Goal: Transaction & Acquisition: Purchase product/service

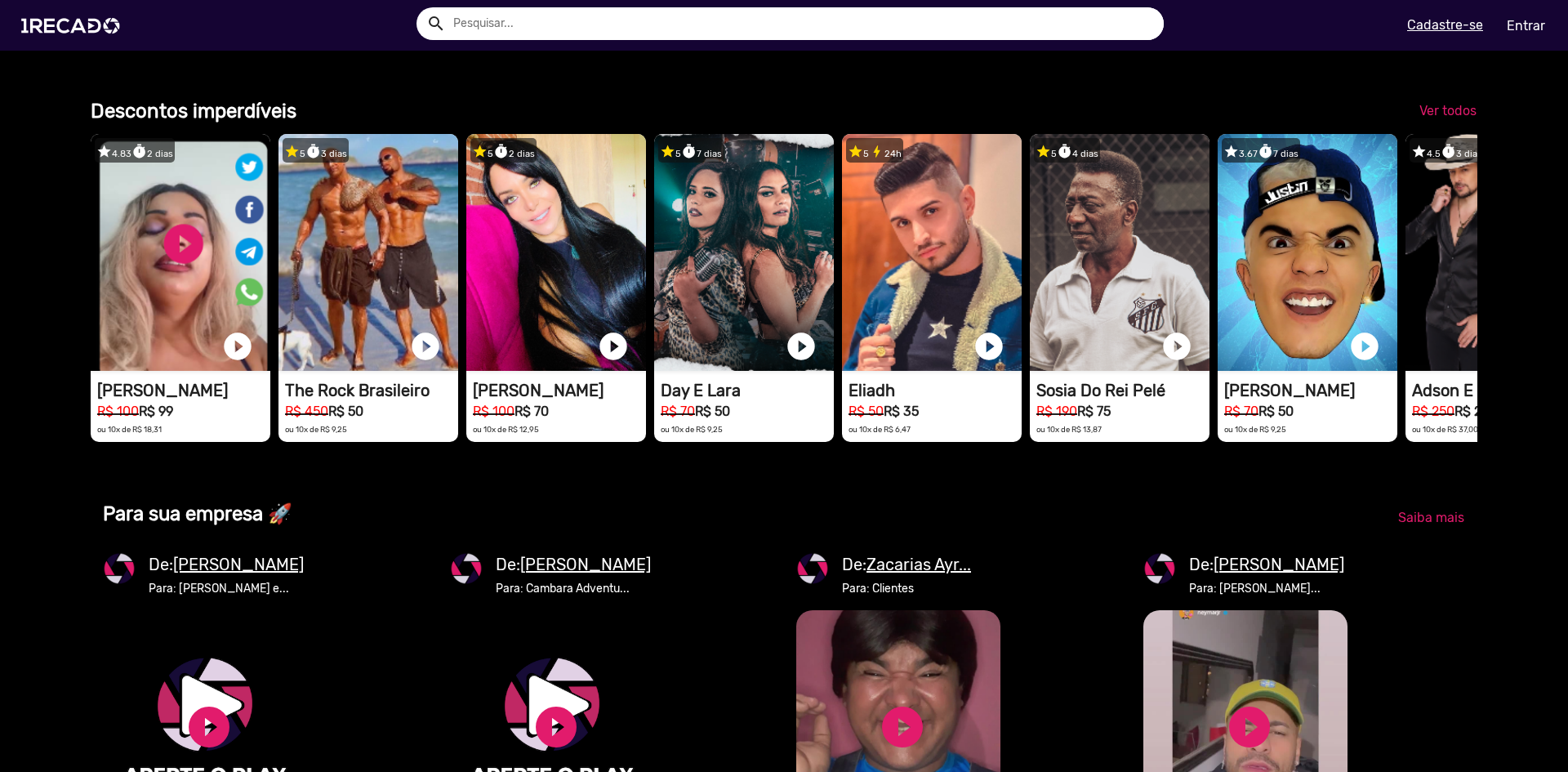
scroll to position [1389, 0]
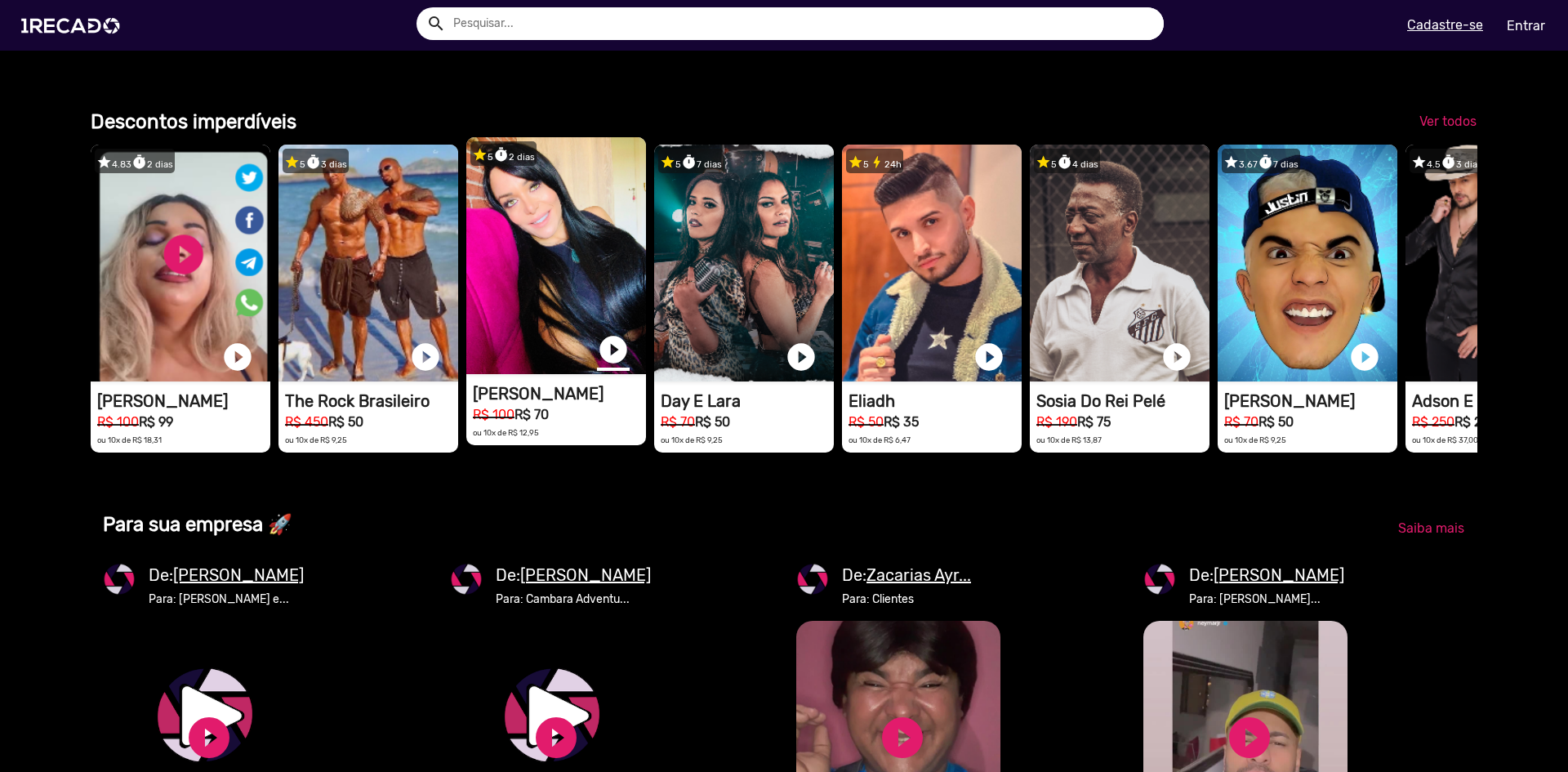
click at [609, 366] on link "play_circle_filled" at bounding box center [613, 349] width 33 height 33
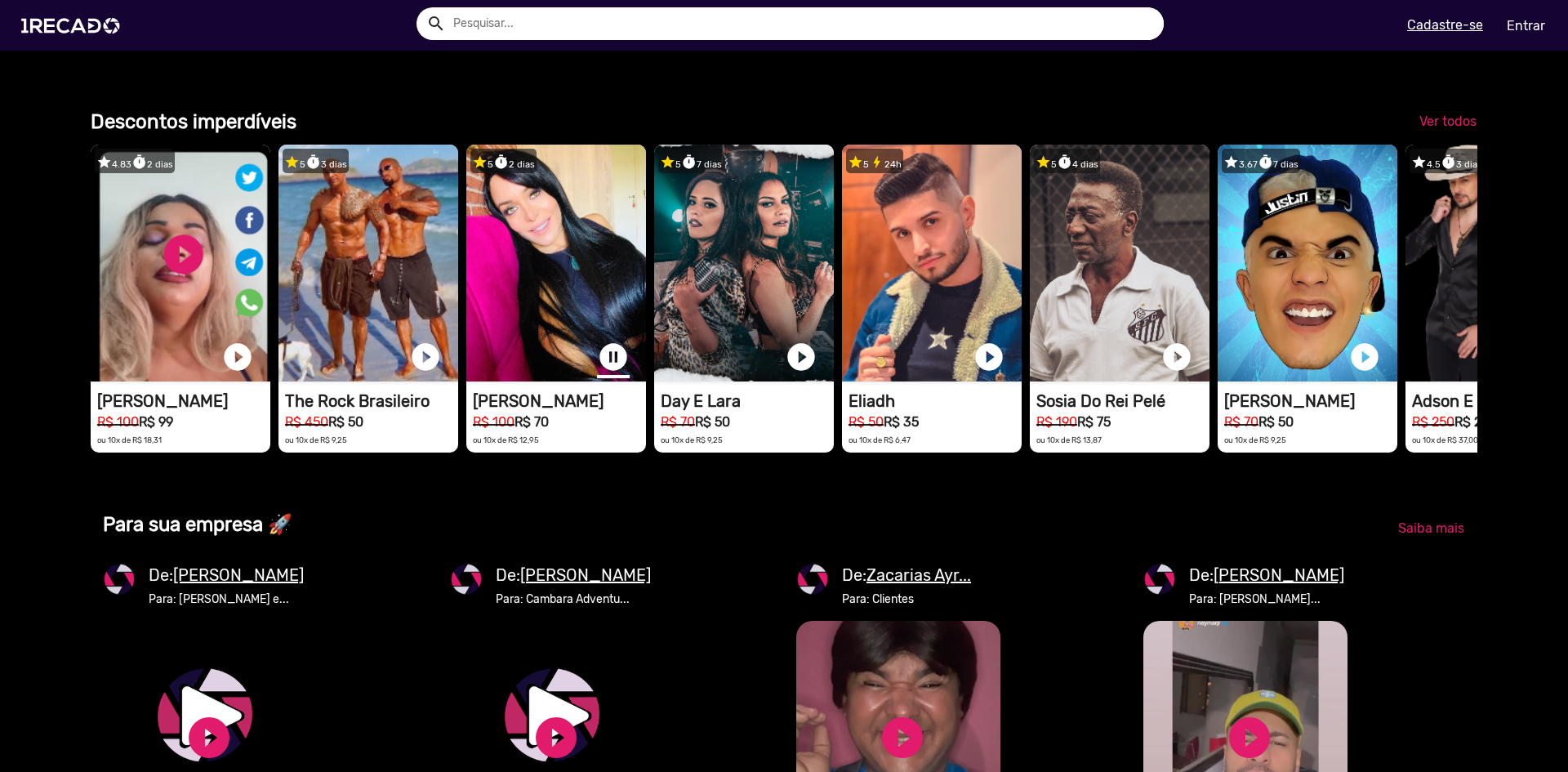
click at [616, 374] on link "pause_circle" at bounding box center [613, 357] width 33 height 33
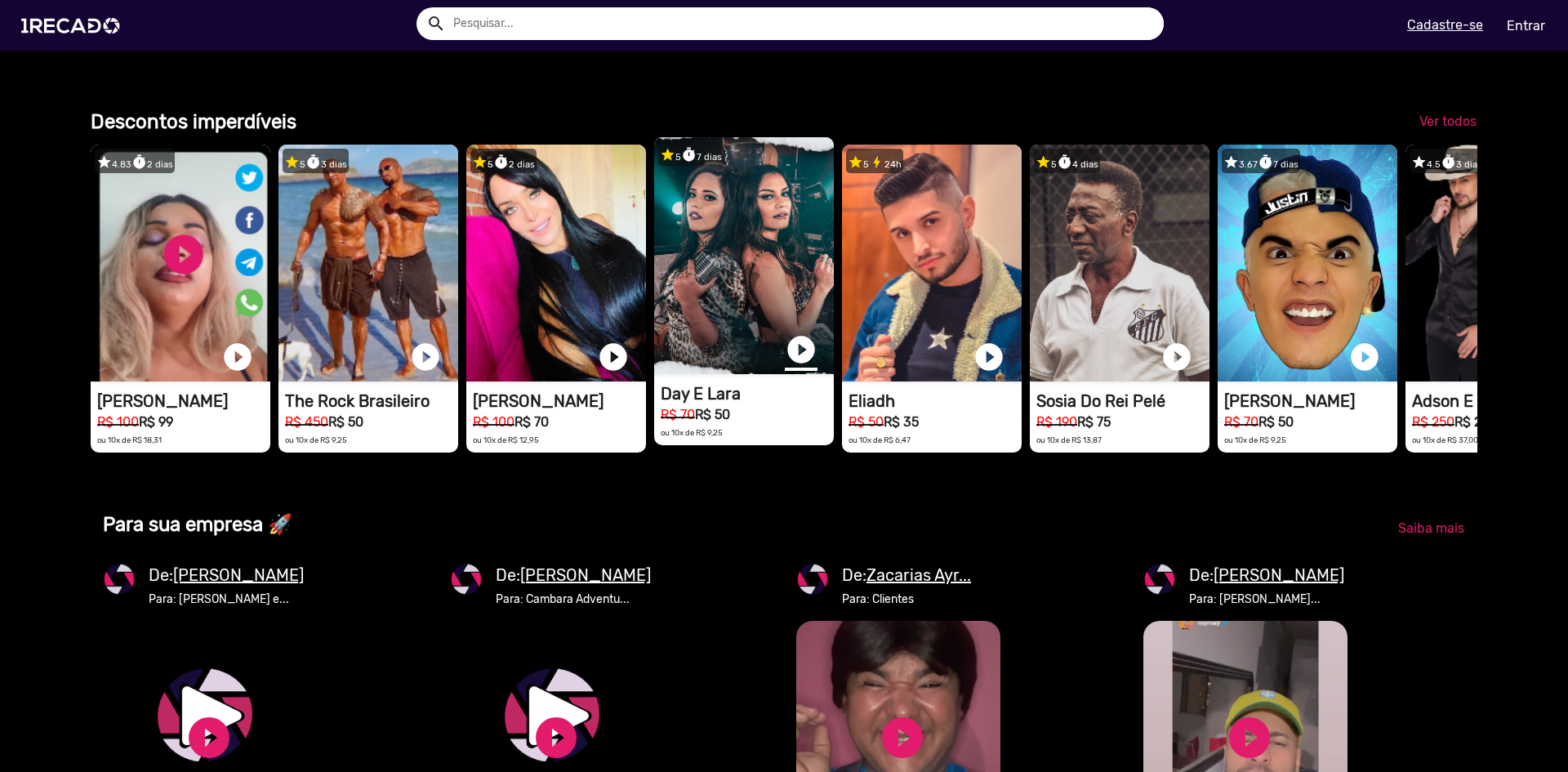
click at [787, 366] on link "play_circle_filled" at bounding box center [800, 349] width 33 height 33
click at [800, 366] on link "pause_circle" at bounding box center [800, 349] width 33 height 33
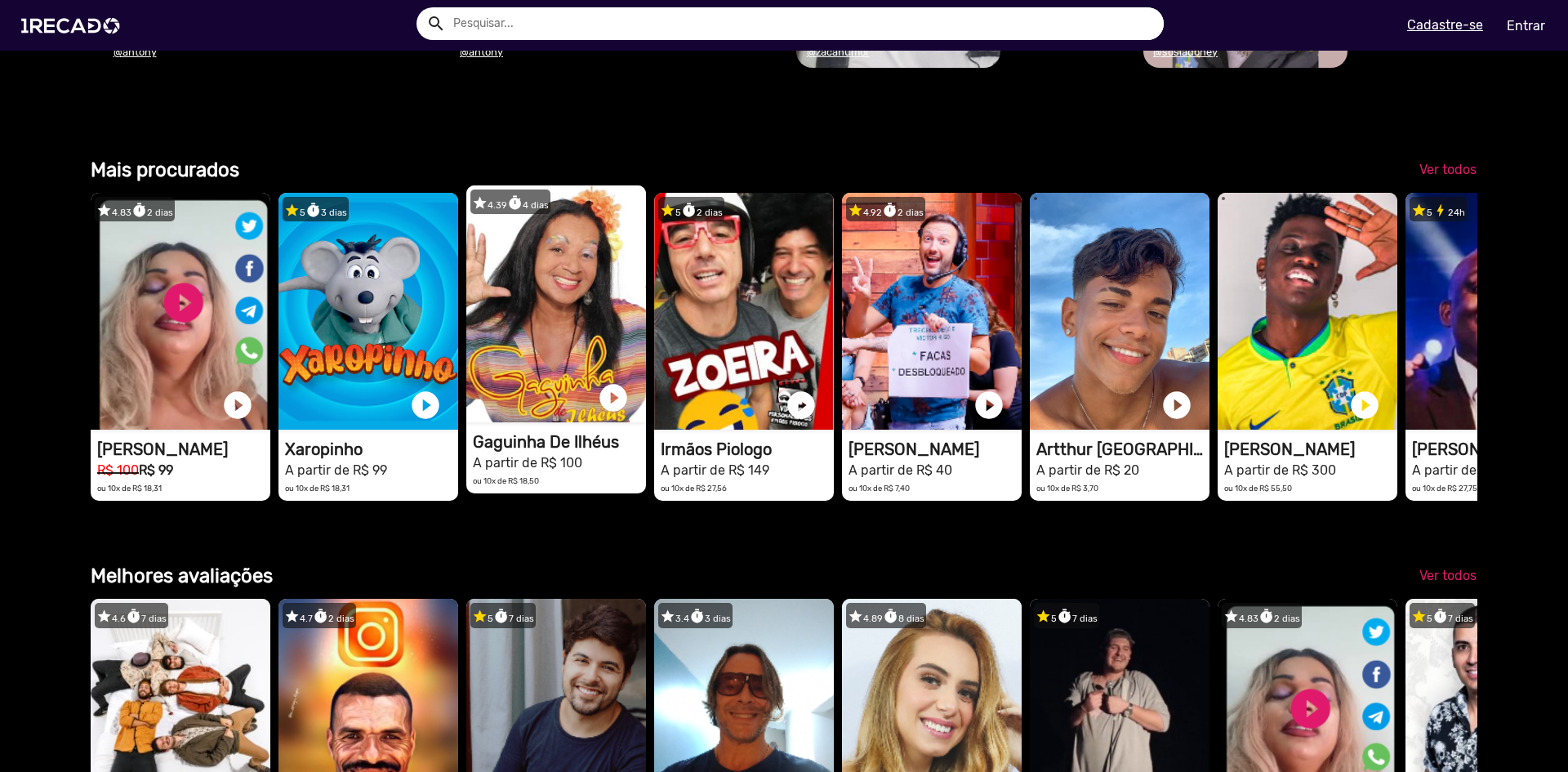
scroll to position [2533, 0]
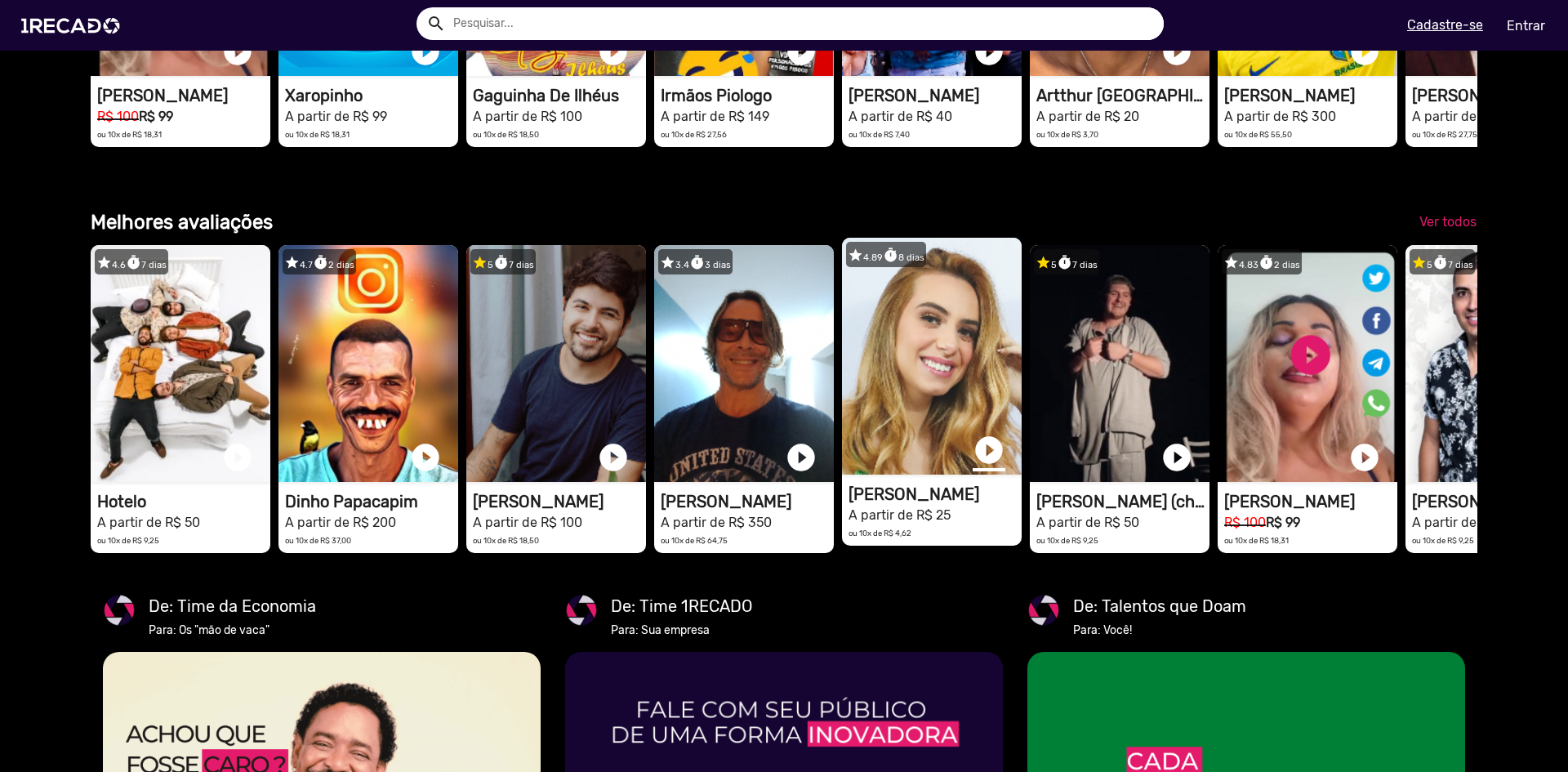
click at [921, 467] on link "play_circle_filled" at bounding box center [988, 450] width 33 height 33
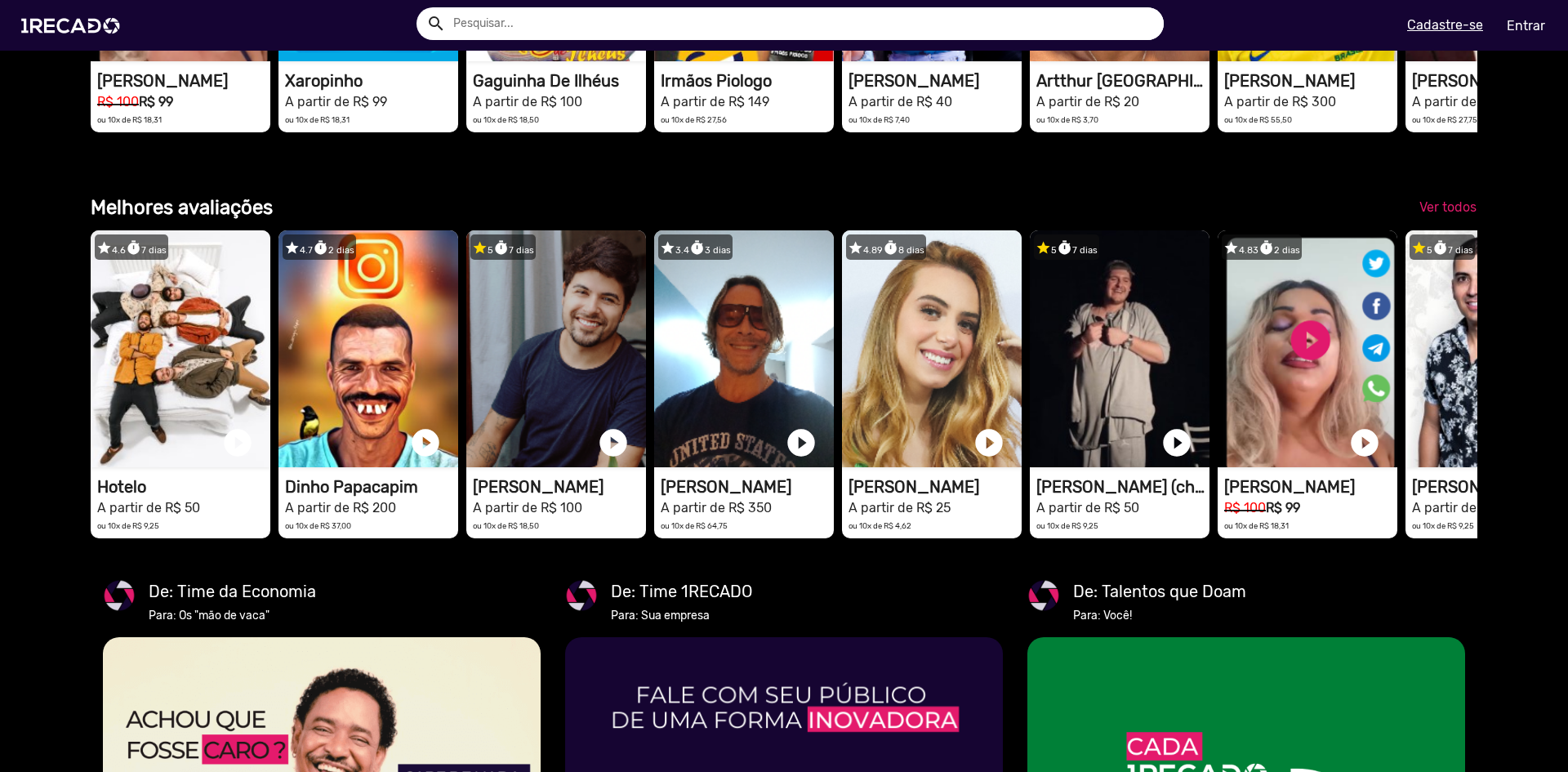
scroll to position [0, 3111]
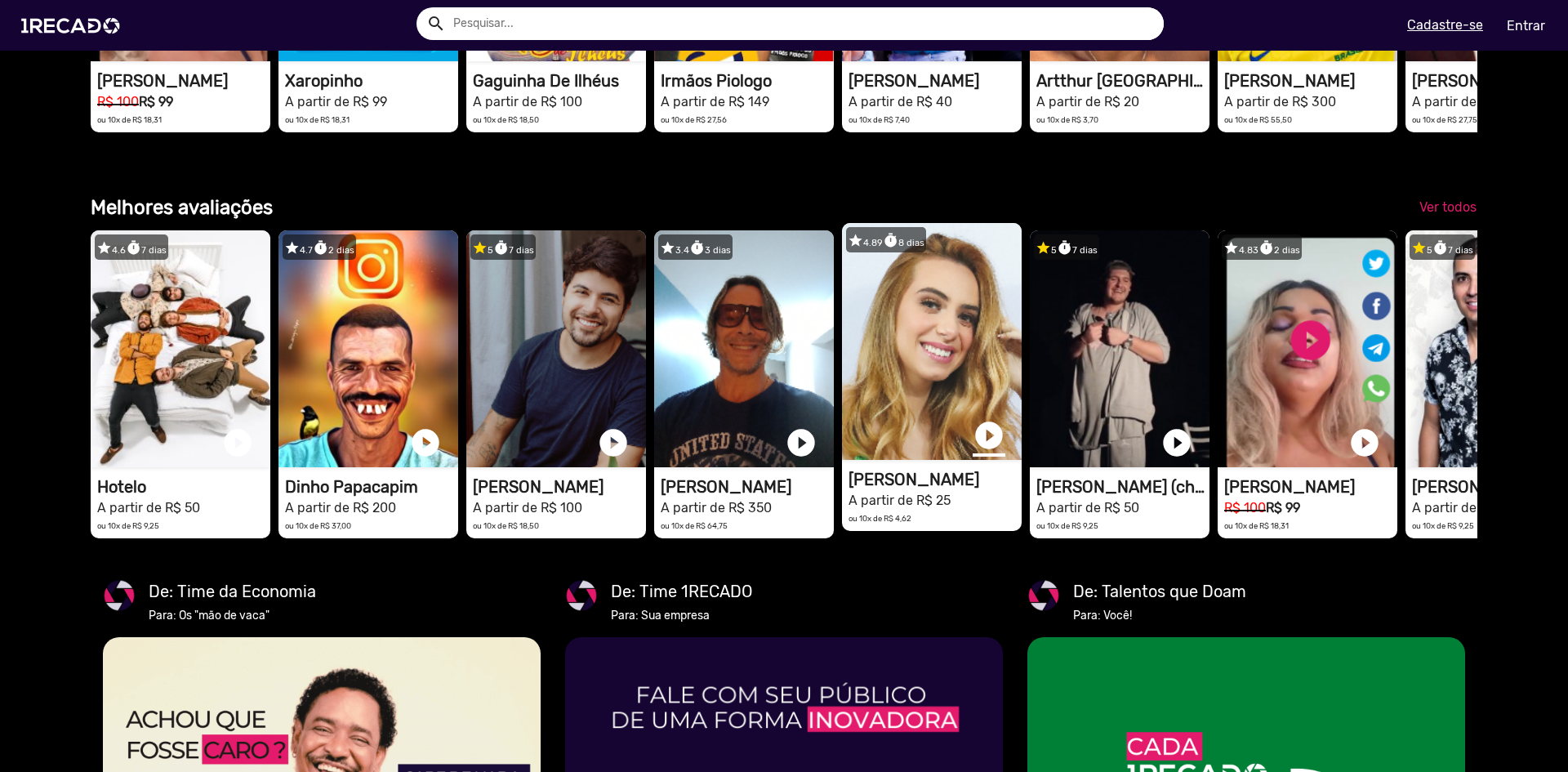
click at [921, 452] on link "play_circle_filled" at bounding box center [988, 435] width 33 height 33
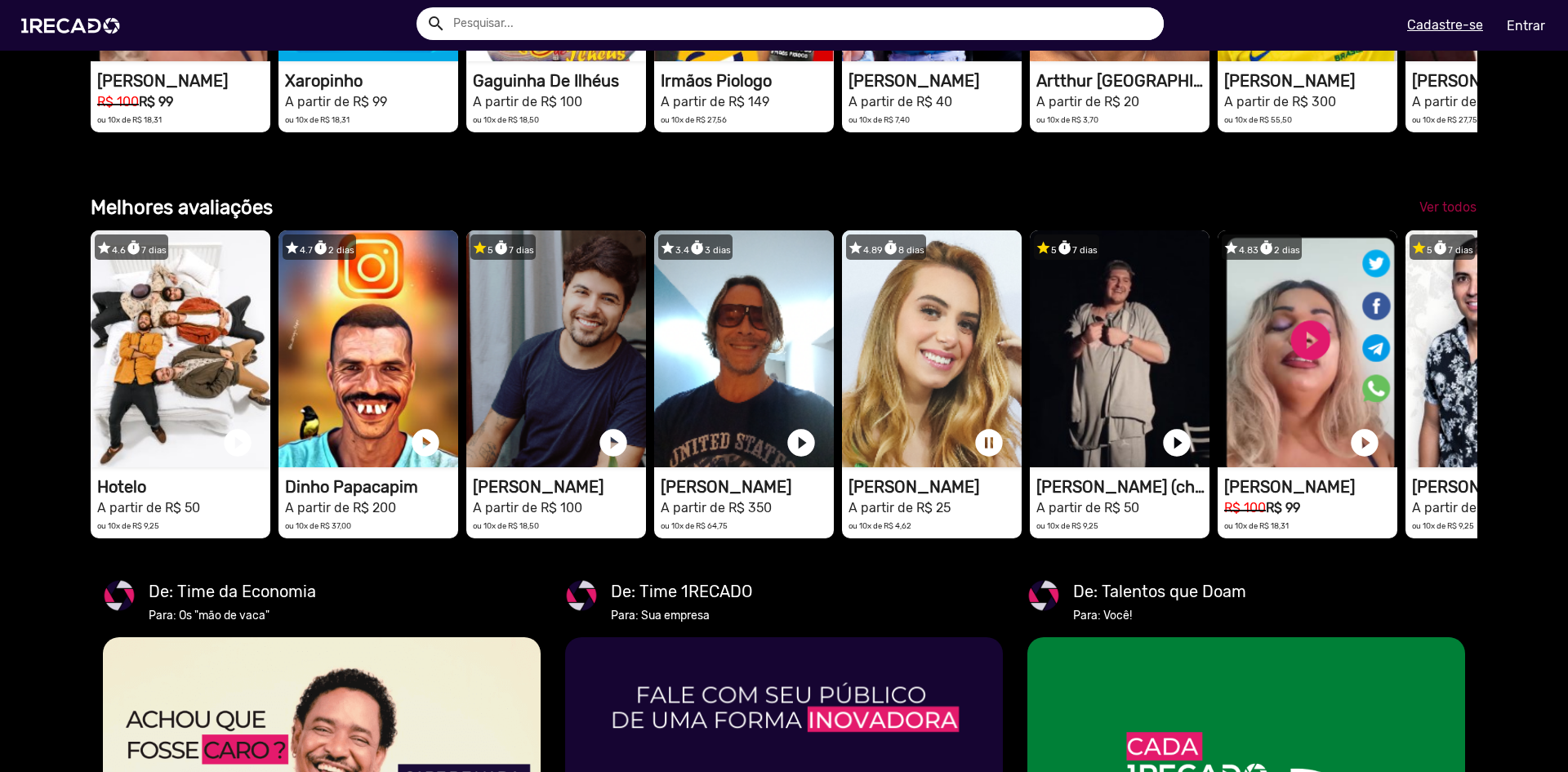
click at [921, 215] on span "Ver todos" at bounding box center [1448, 208] width 58 height 16
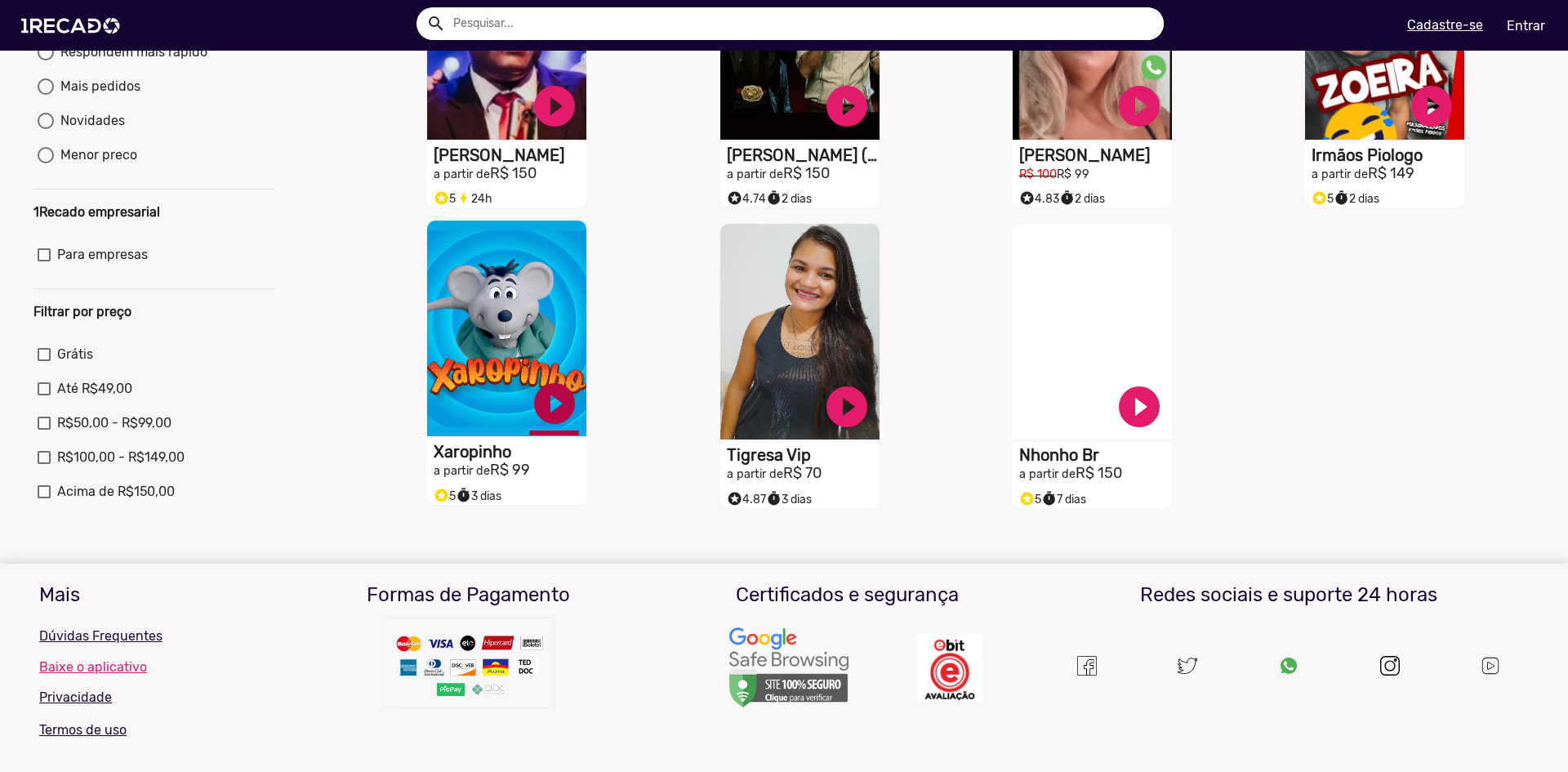
scroll to position [327, 0]
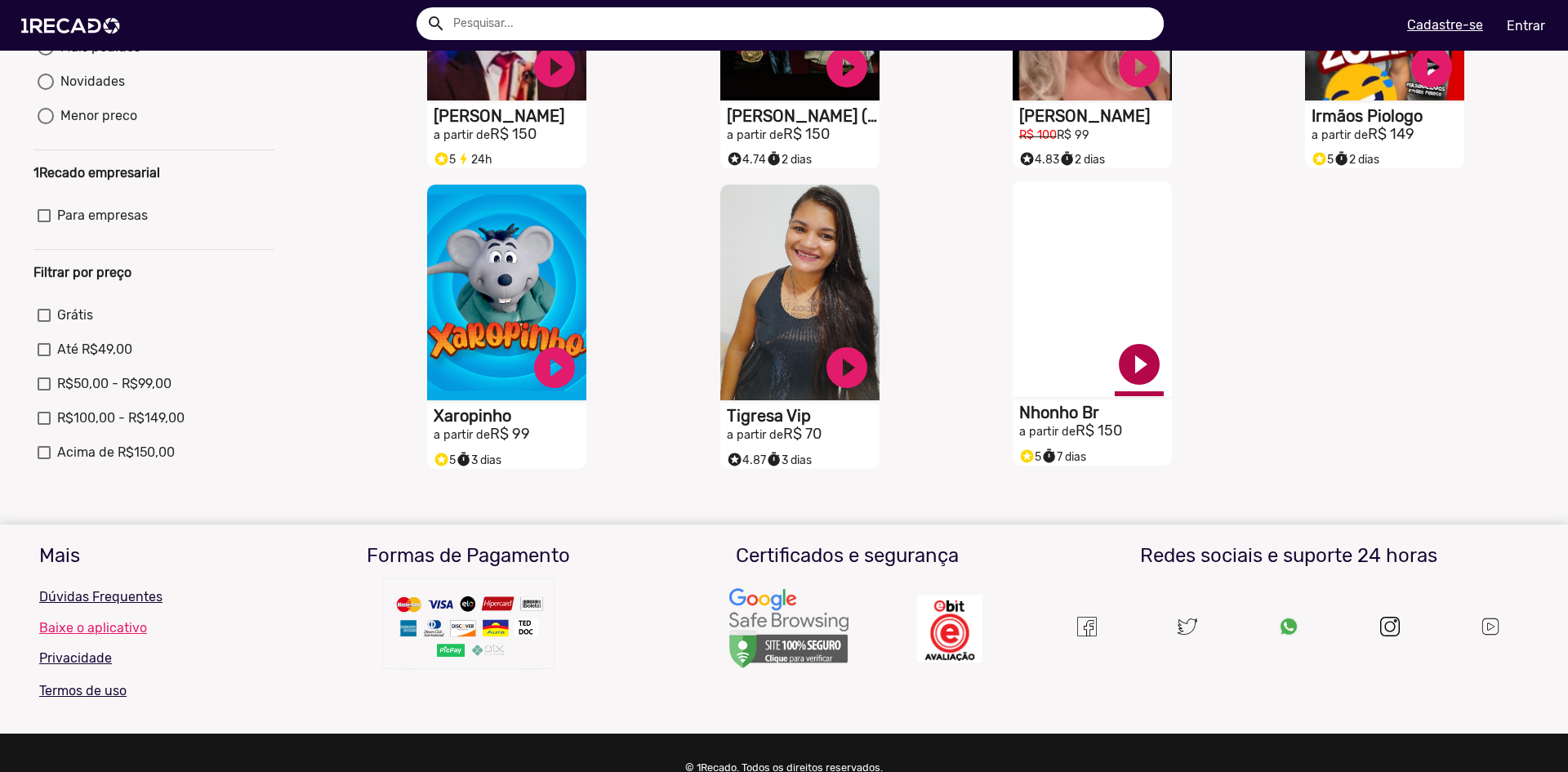
click at [921, 372] on link "play_circle_filled" at bounding box center [1138, 364] width 49 height 49
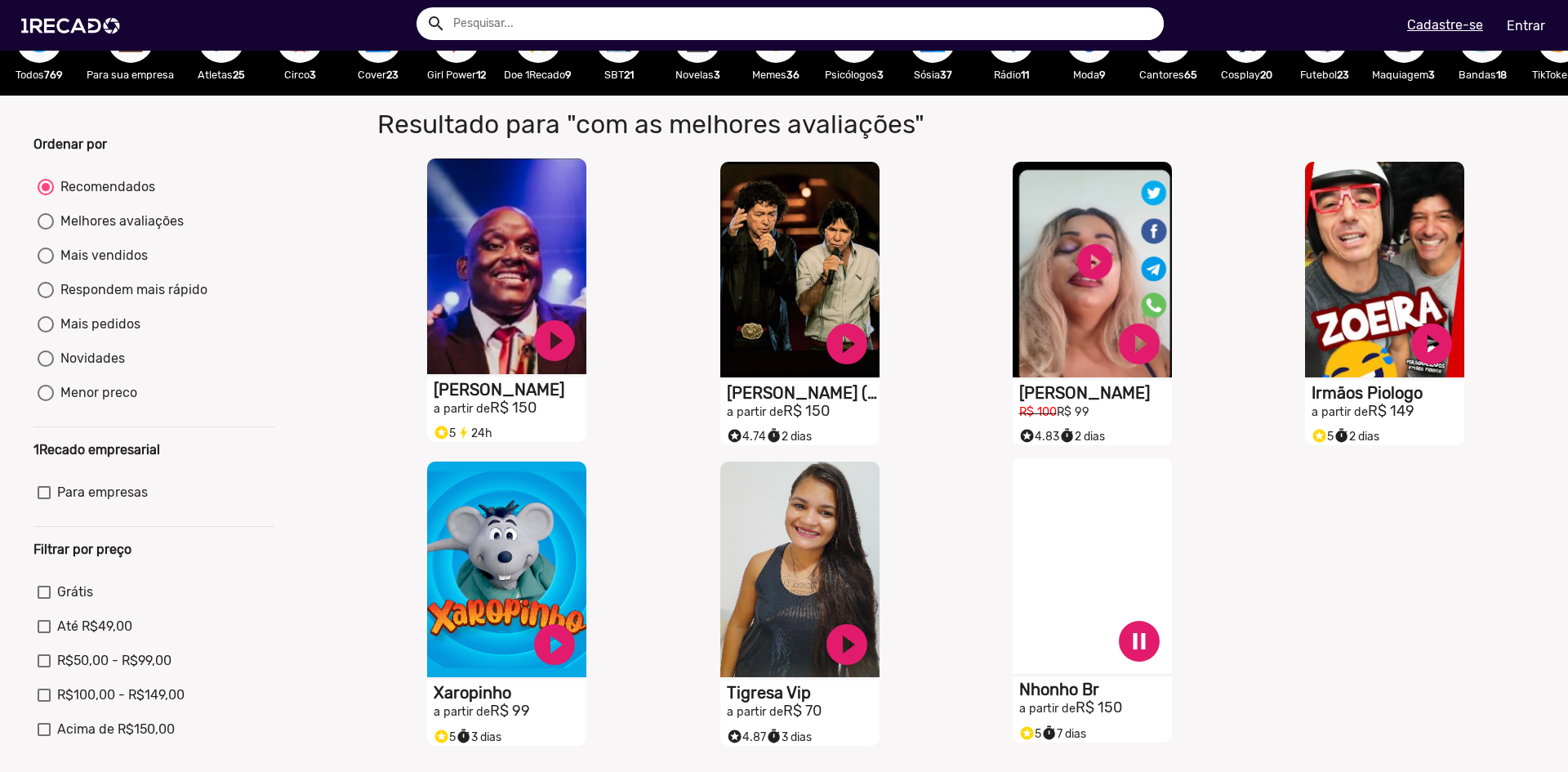
scroll to position [0, 0]
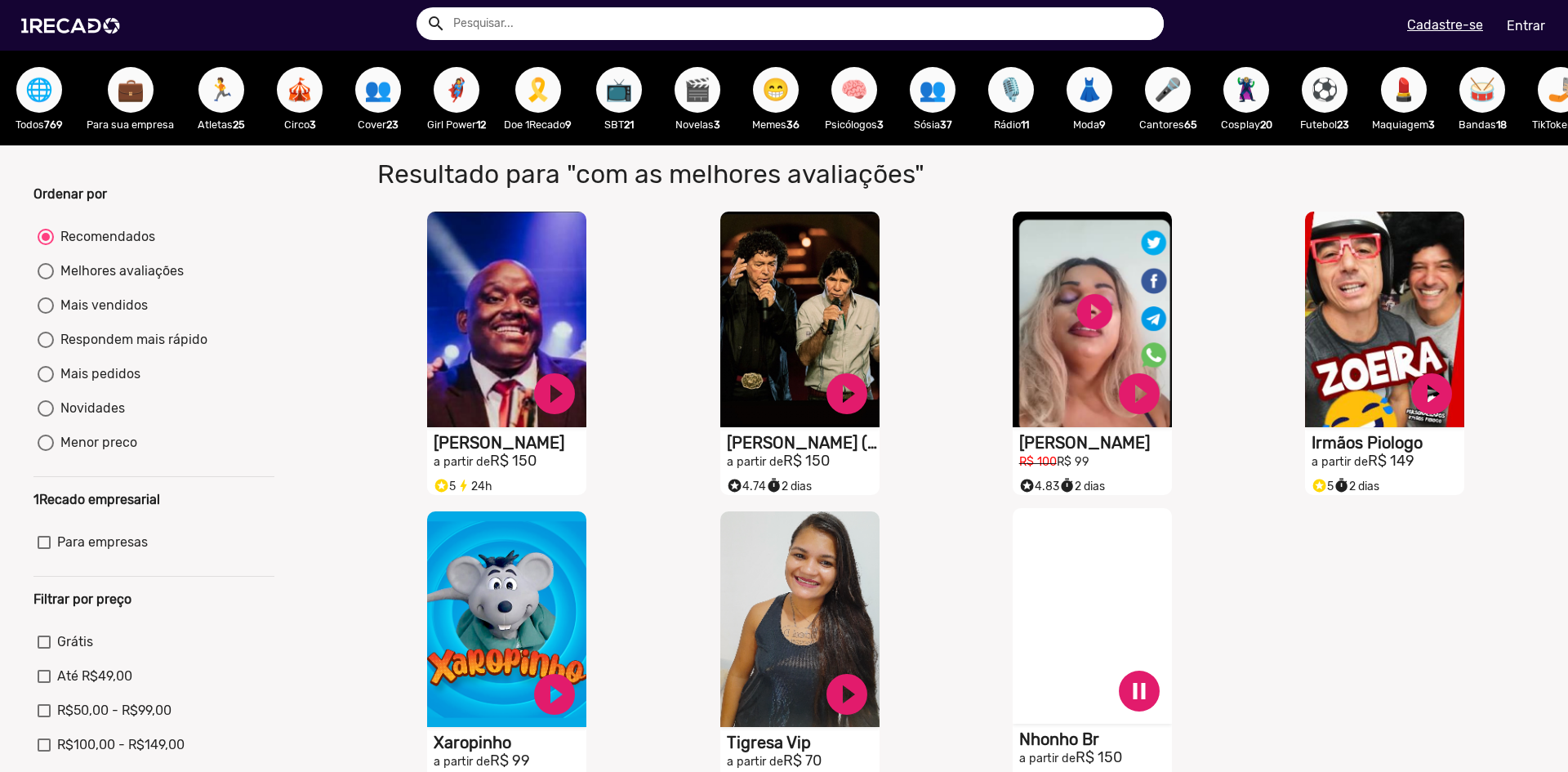
click at [710, 96] on span "🎬" at bounding box center [697, 89] width 28 height 46
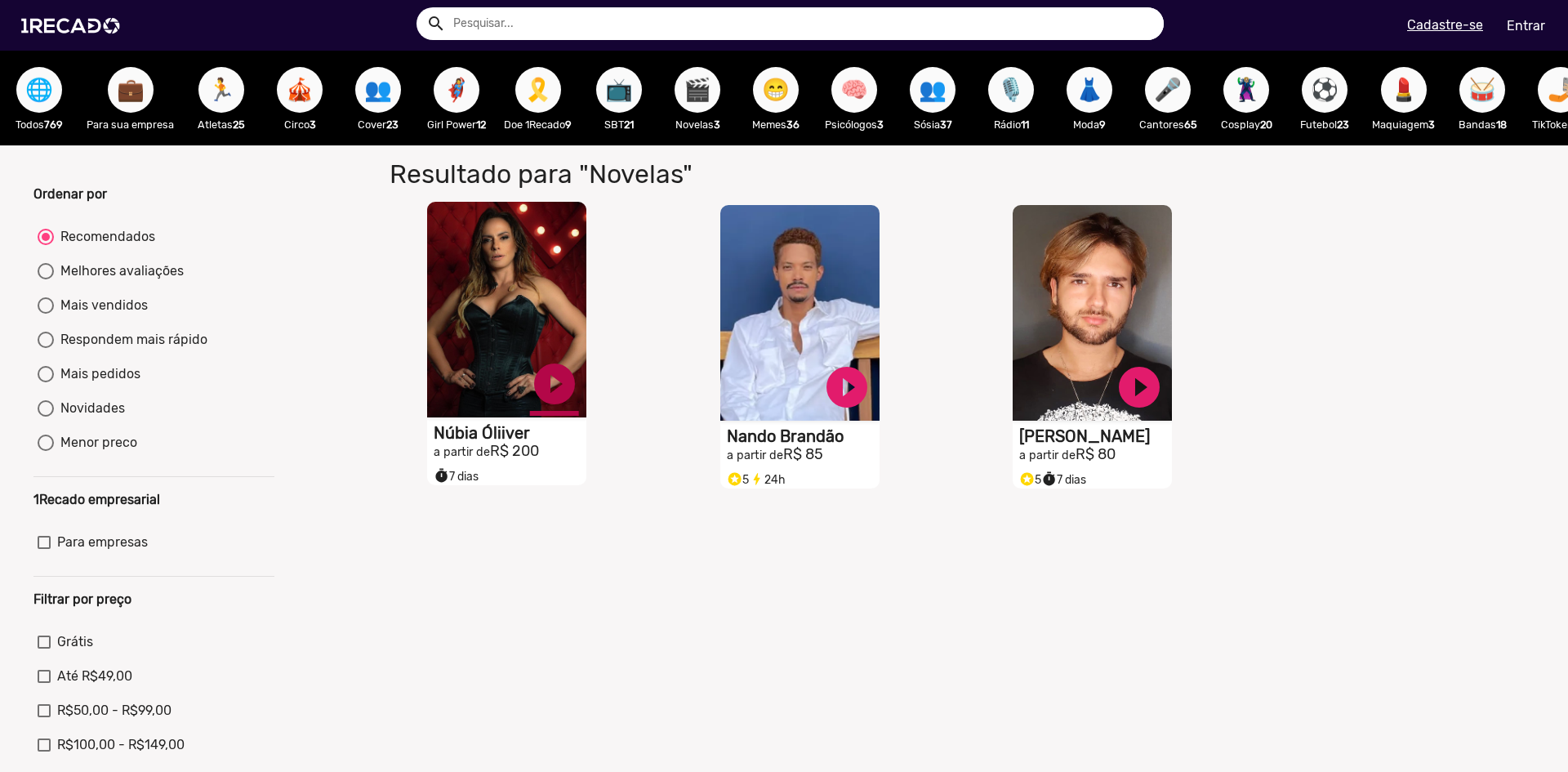
click at [556, 395] on link "play_circle_filled" at bounding box center [554, 384] width 49 height 49
click at [779, 95] on span "😁" at bounding box center [776, 89] width 28 height 46
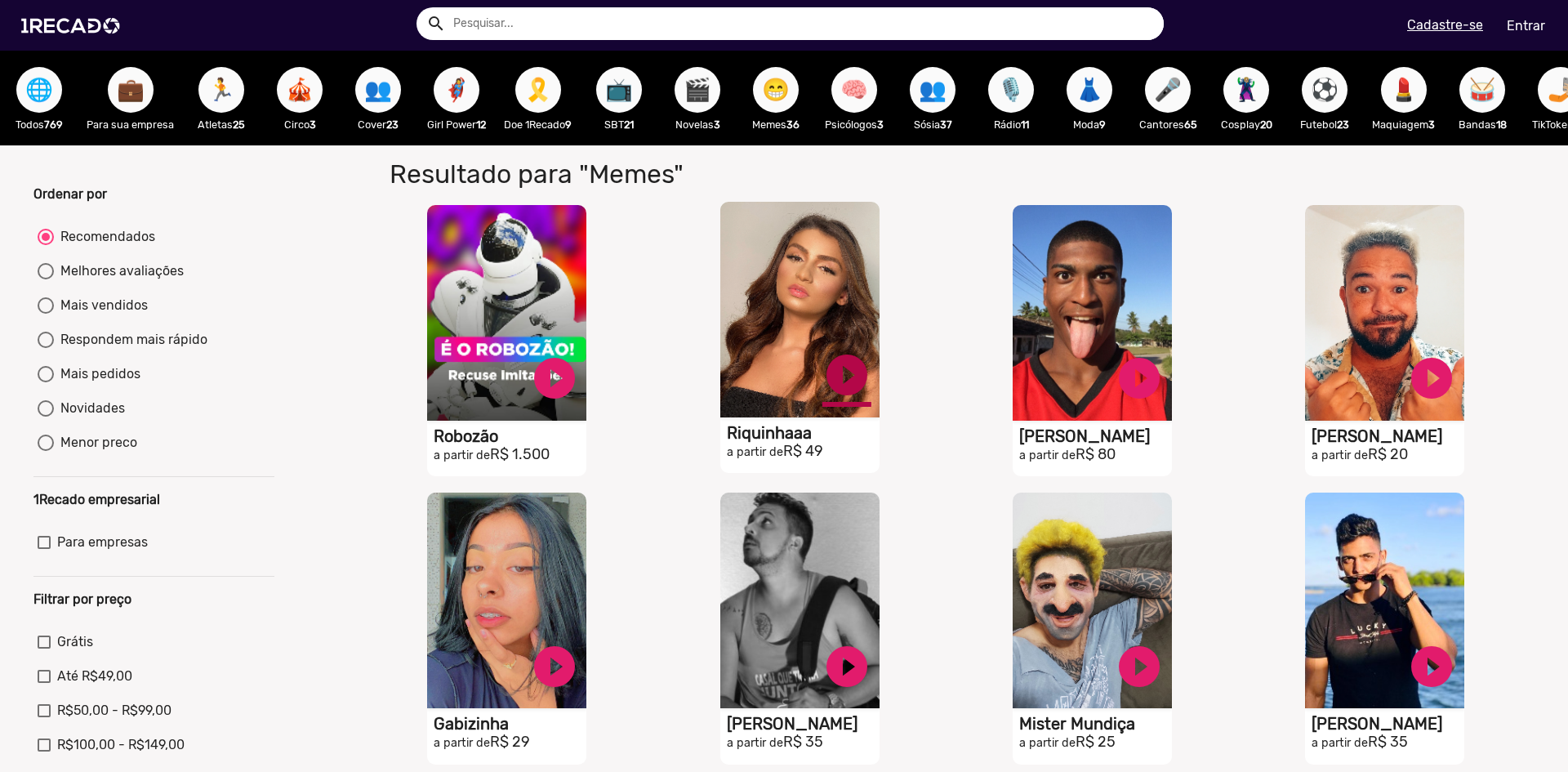
click at [831, 368] on link "play_circle_filled" at bounding box center [846, 375] width 49 height 49
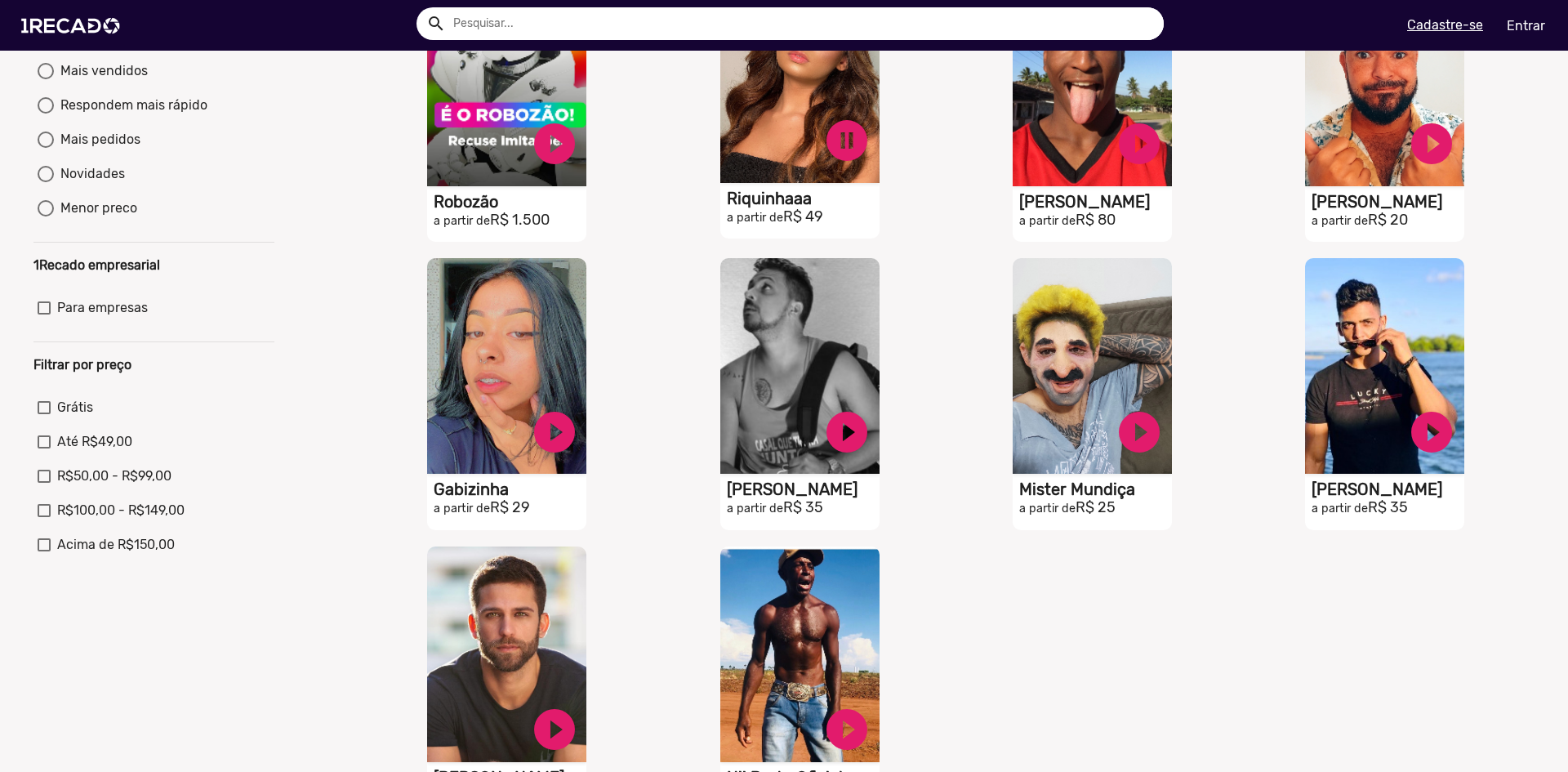
scroll to position [245, 0]
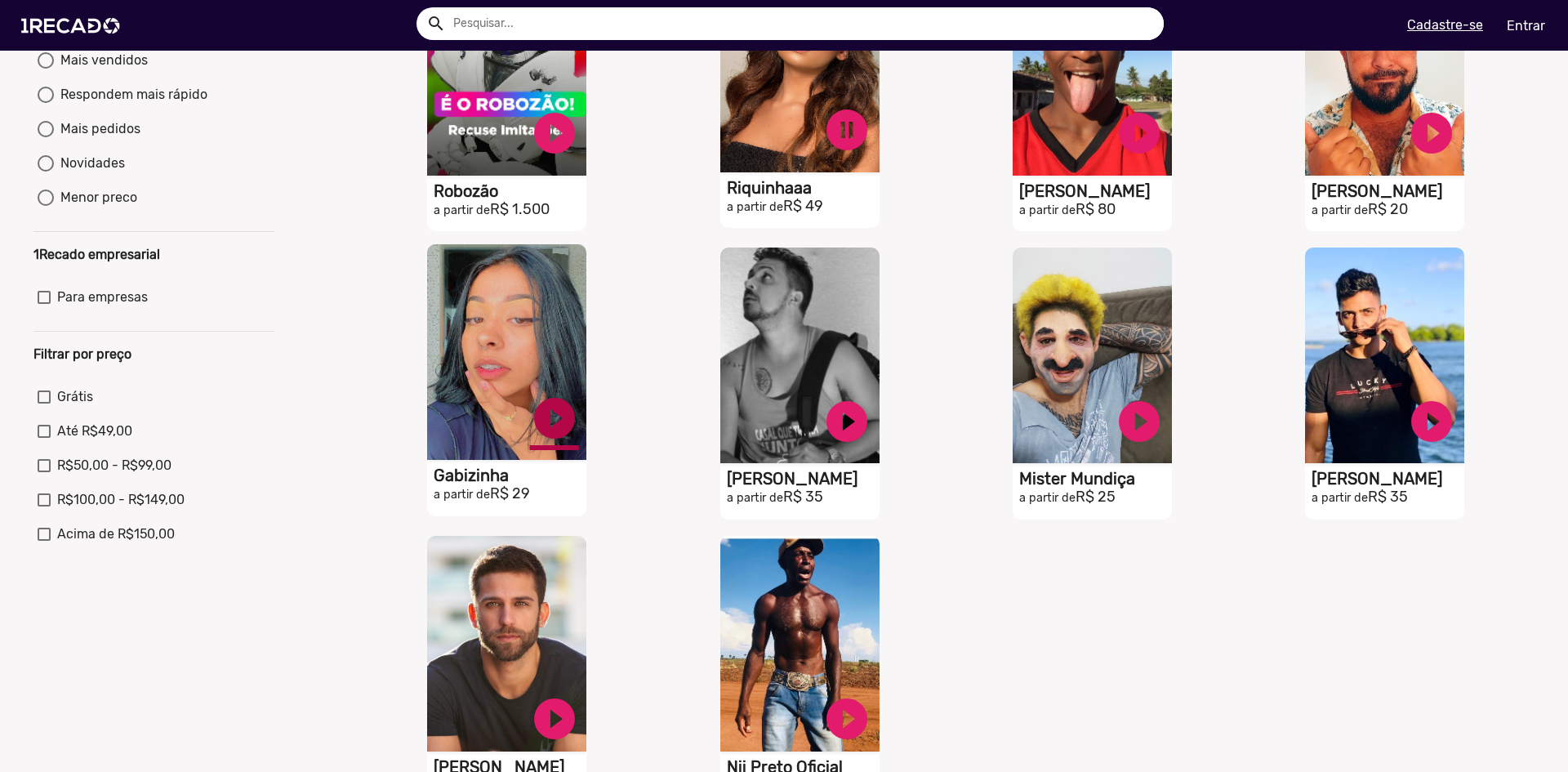
click at [557, 434] on link "play_circle_filled" at bounding box center [554, 417] width 49 height 49
click at [787, 128] on video "S1RECADO vídeos dedicados para fãs e empresas" at bounding box center [799, 64] width 159 height 216
click at [834, 140] on link "pause_circle" at bounding box center [846, 132] width 49 height 49
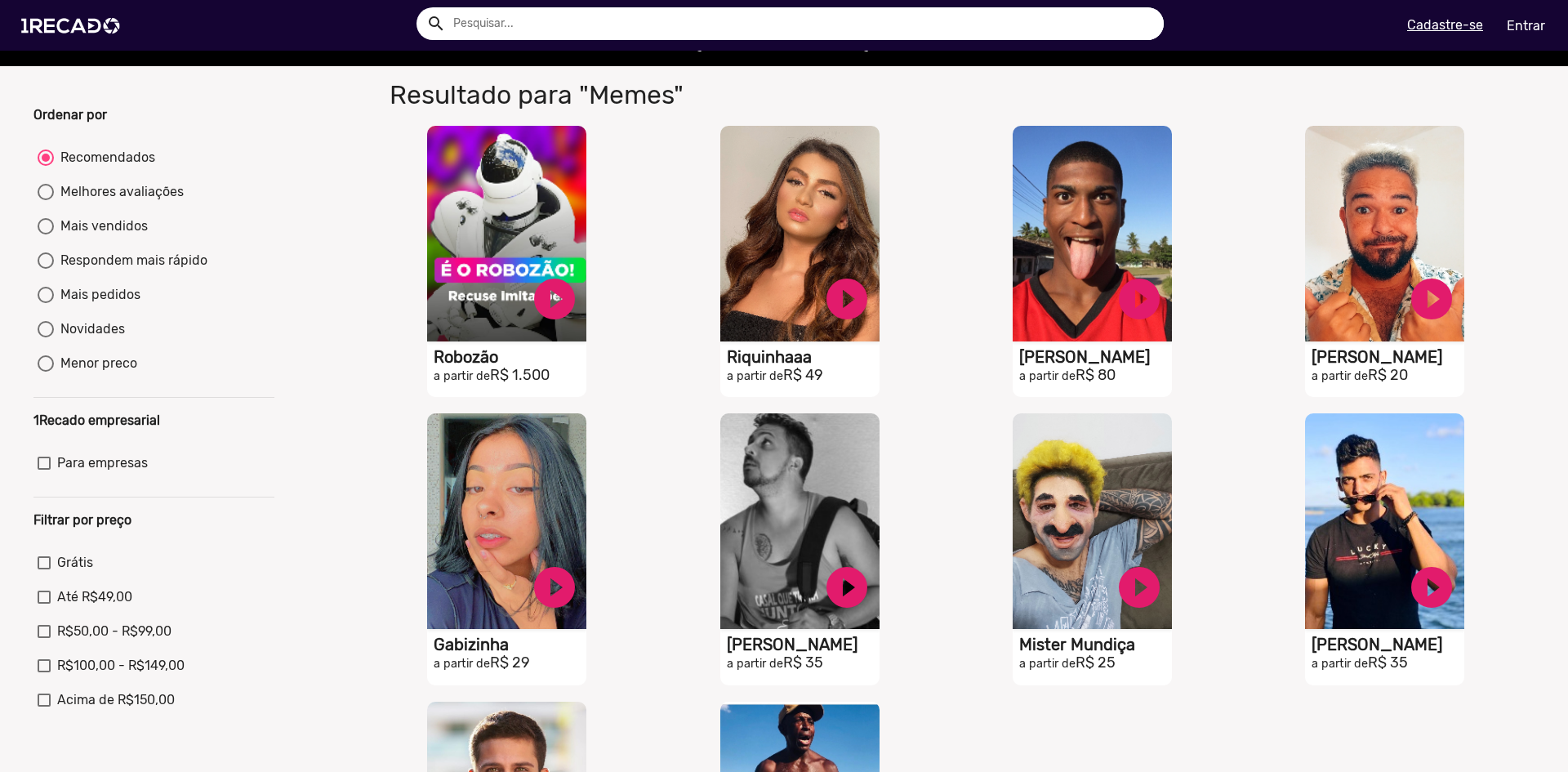
scroll to position [81, 0]
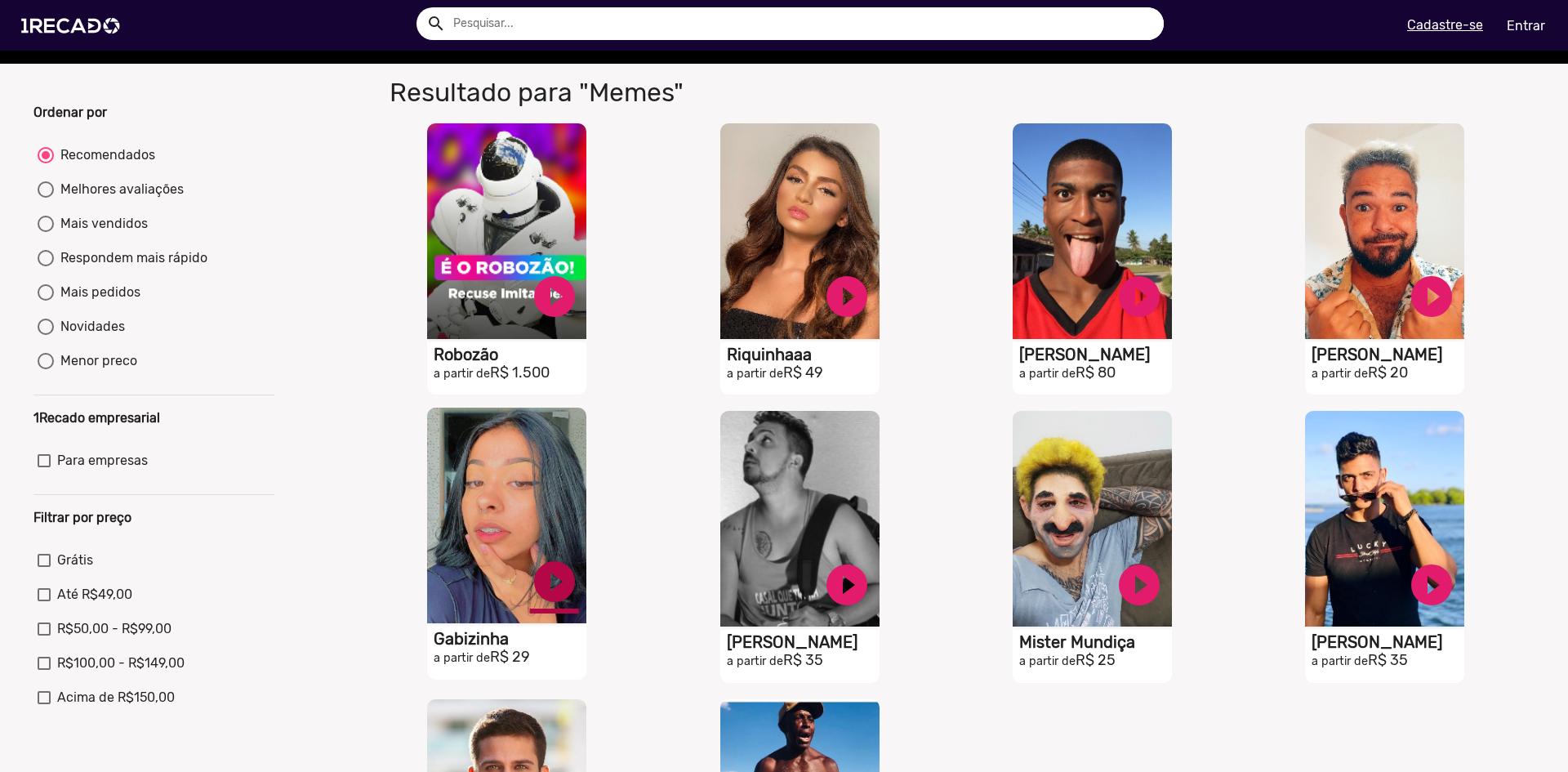
click at [547, 516] on link "play_circle_filled" at bounding box center [554, 581] width 49 height 49
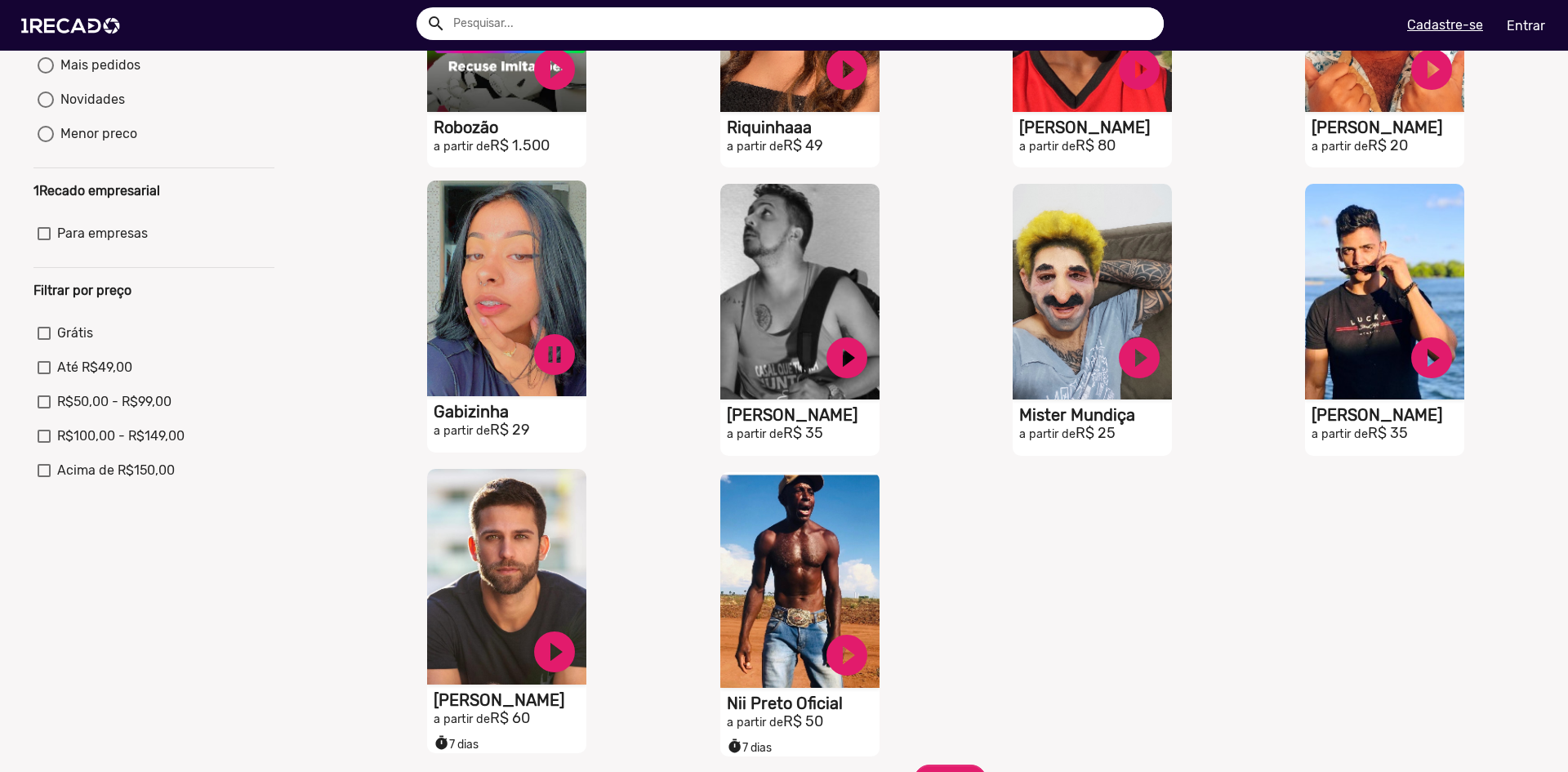
scroll to position [327, 0]
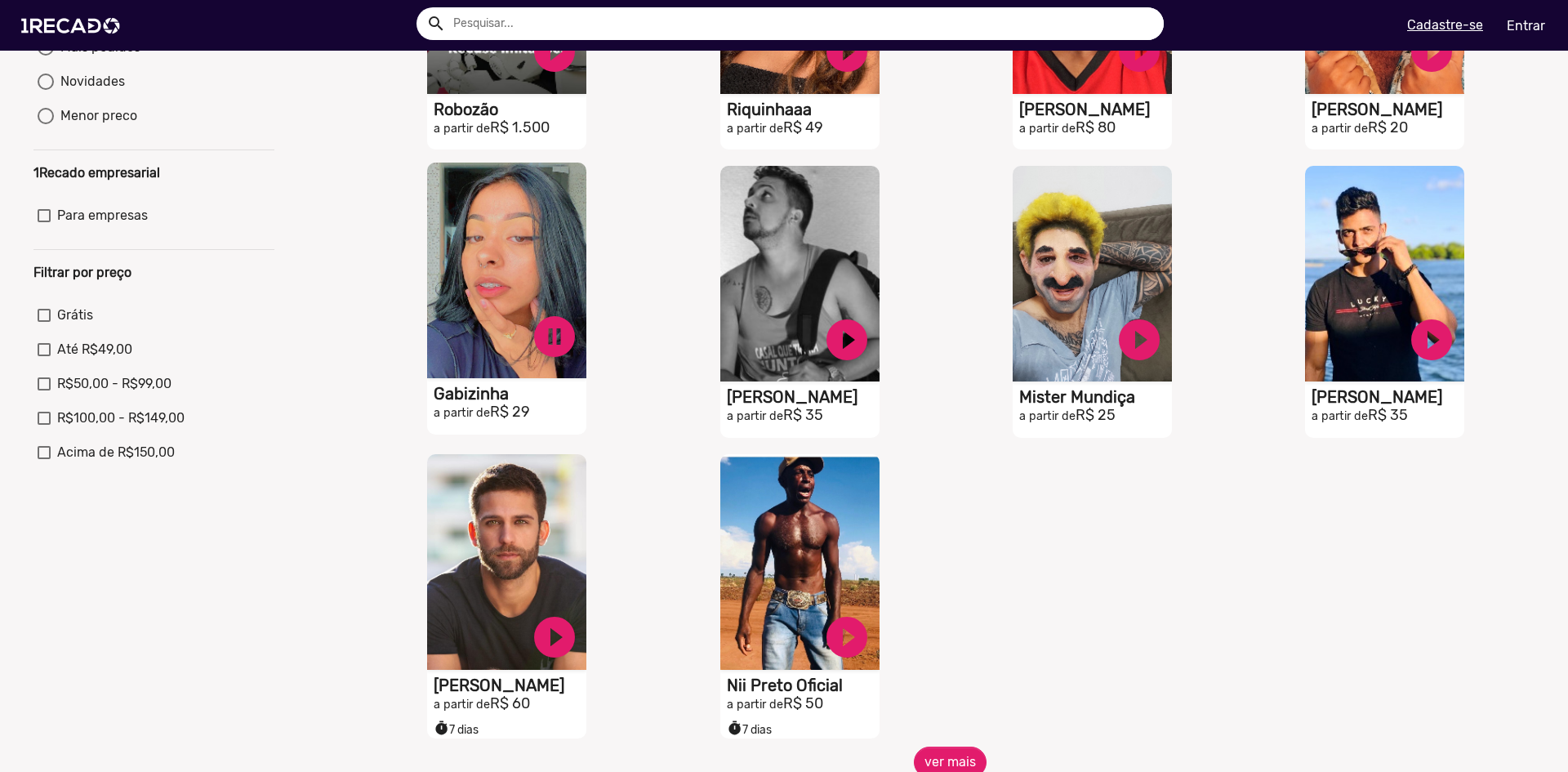
click at [561, 232] on video "S1RECADO vídeos dedicados para fãs e empresas" at bounding box center [506, 270] width 159 height 216
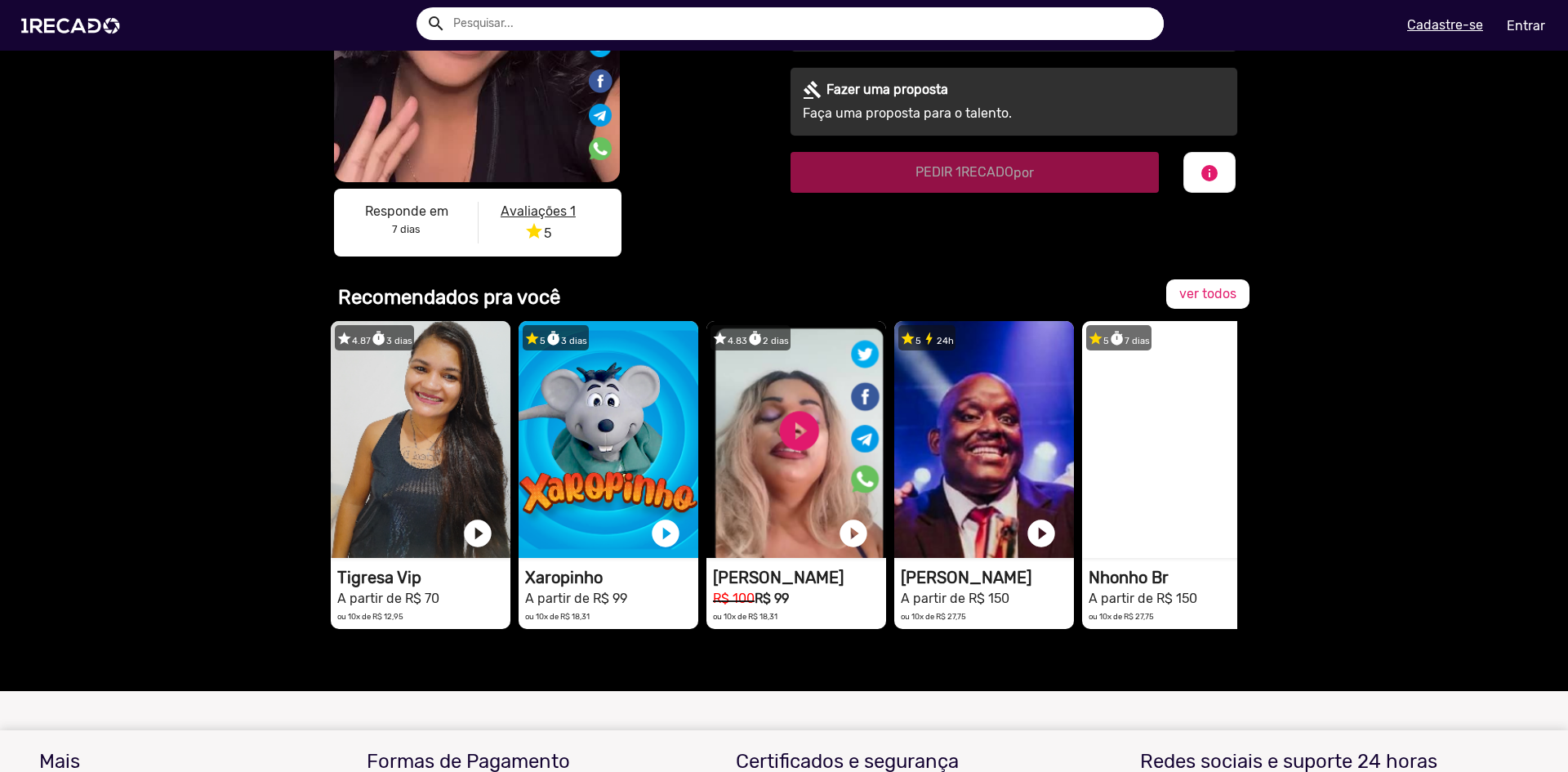
scroll to position [365, 0]
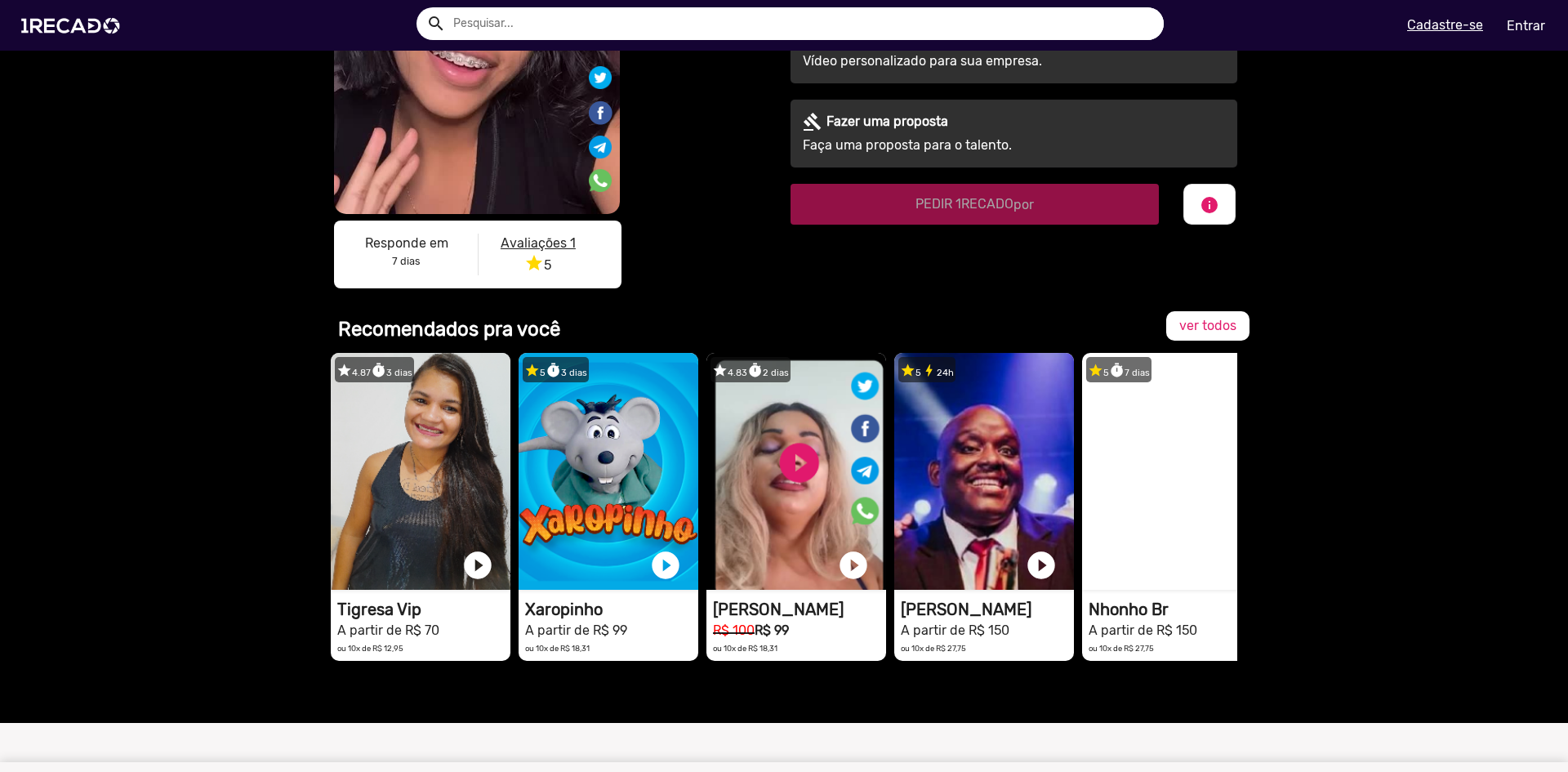
click at [567, 238] on u "Avaliações 1" at bounding box center [538, 243] width 75 height 16
click at [544, 244] on u "Avaliações 1" at bounding box center [538, 243] width 75 height 16
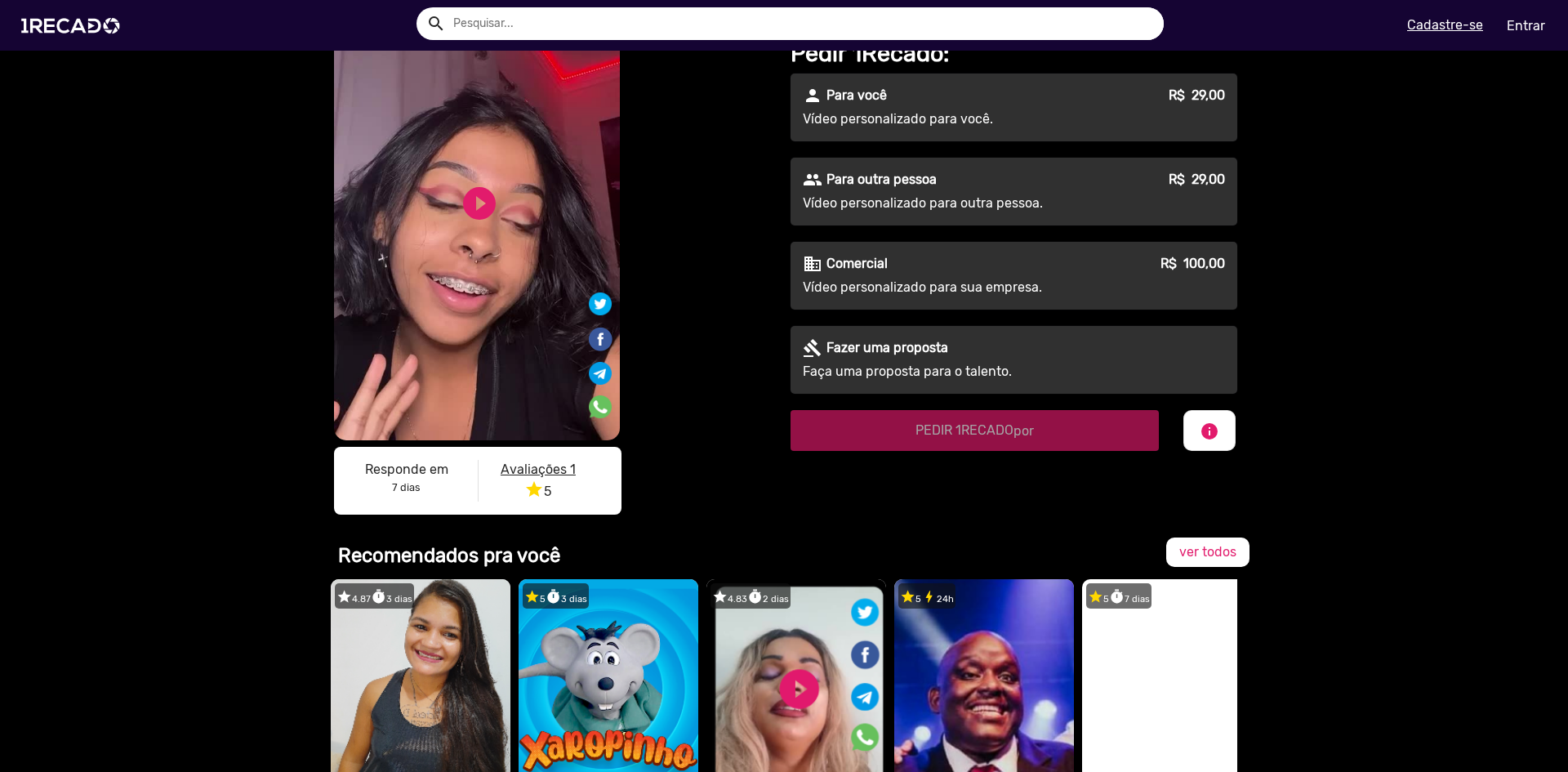
scroll to position [0, 0]
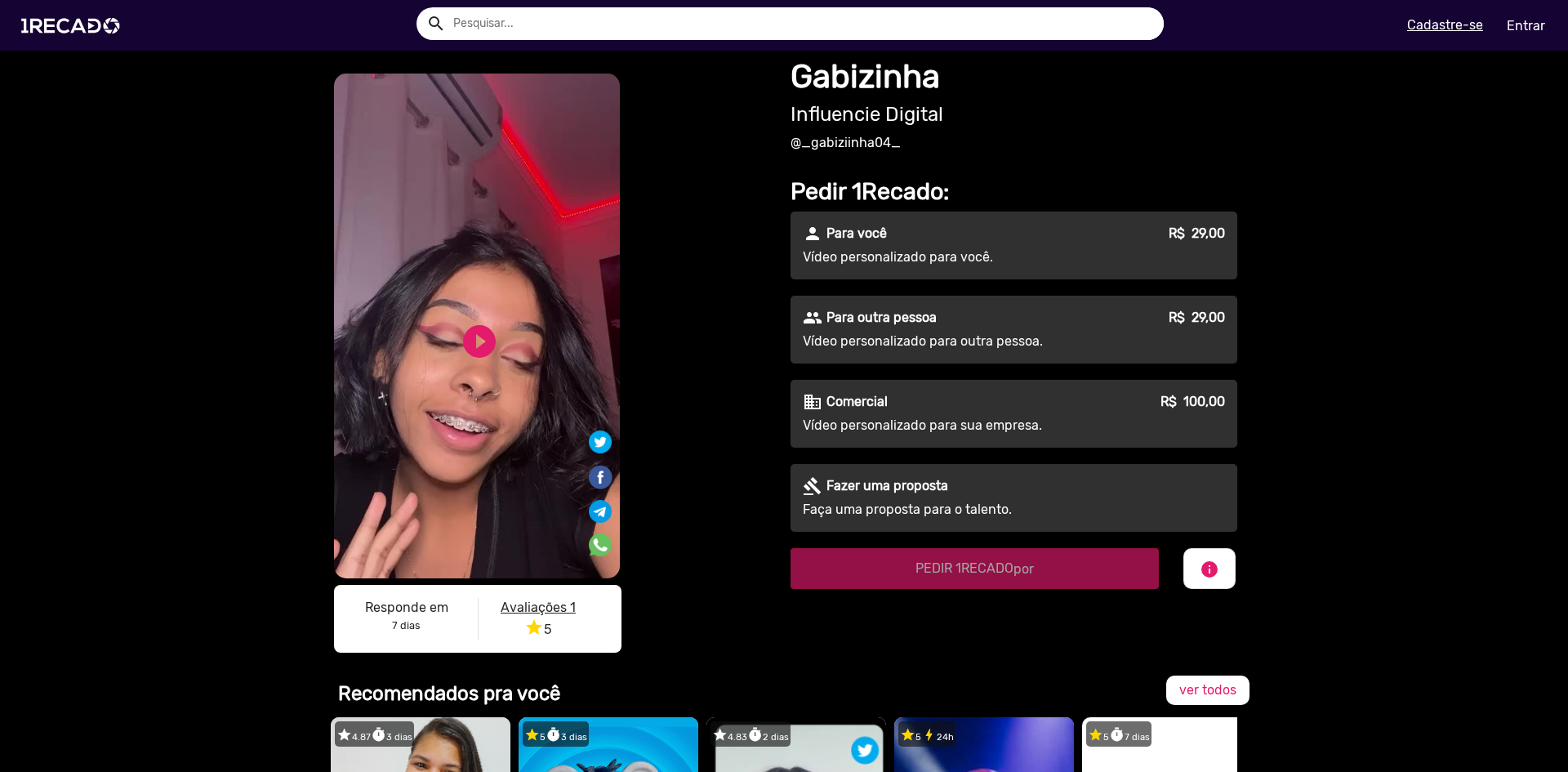
click at [392, 306] on video "S1RECADO vídeos dedicados para fãs e empresas" at bounding box center [477, 326] width 286 height 505
click at [413, 303] on video "S1RECADO vídeos dedicados para fãs e empresas" at bounding box center [477, 326] width 286 height 505
click at [460, 343] on link "play_circle_filled" at bounding box center [479, 341] width 39 height 39
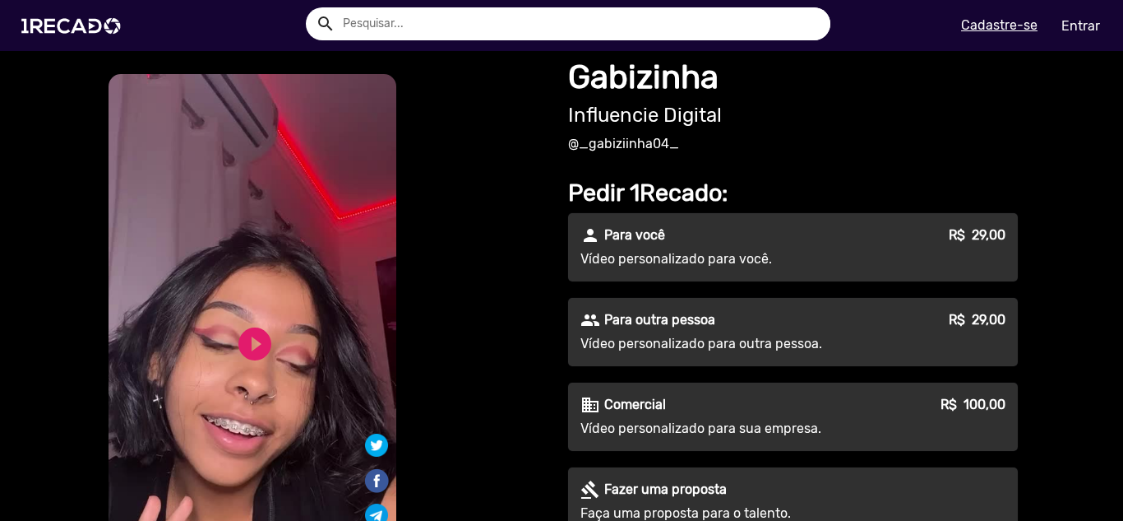
click at [673, 238] on div "person Para você R$ 29,00" at bounding box center [793, 235] width 425 height 20
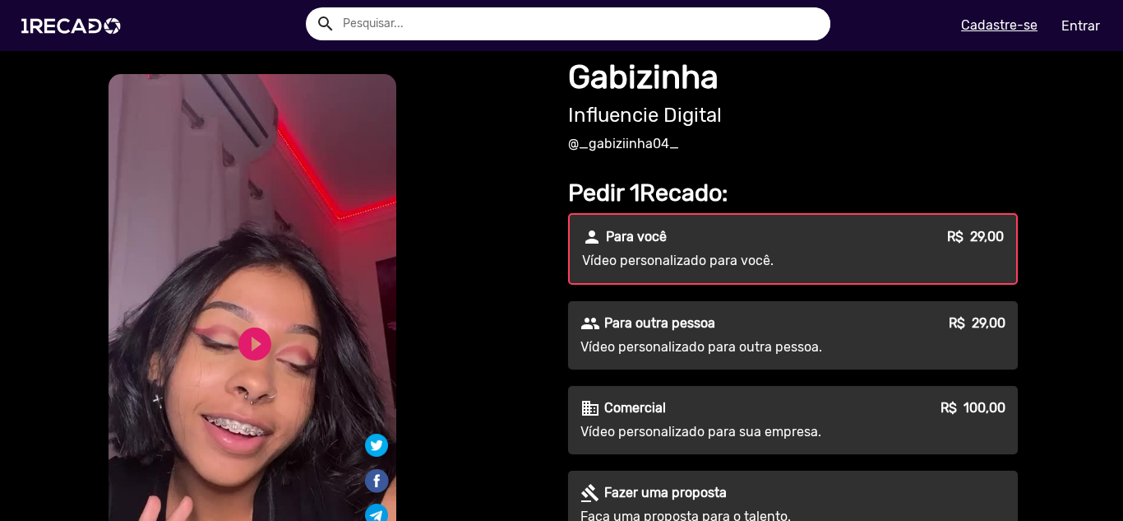
scroll to position [411, 0]
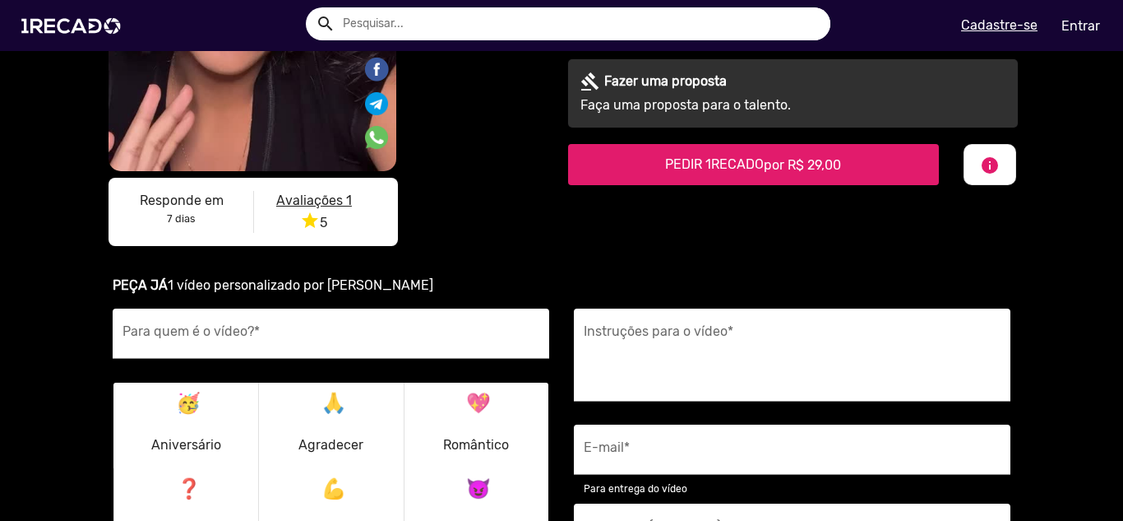
click at [731, 163] on span "PEDIR 1RECADO por R$ 29,00" at bounding box center [753, 164] width 176 height 16
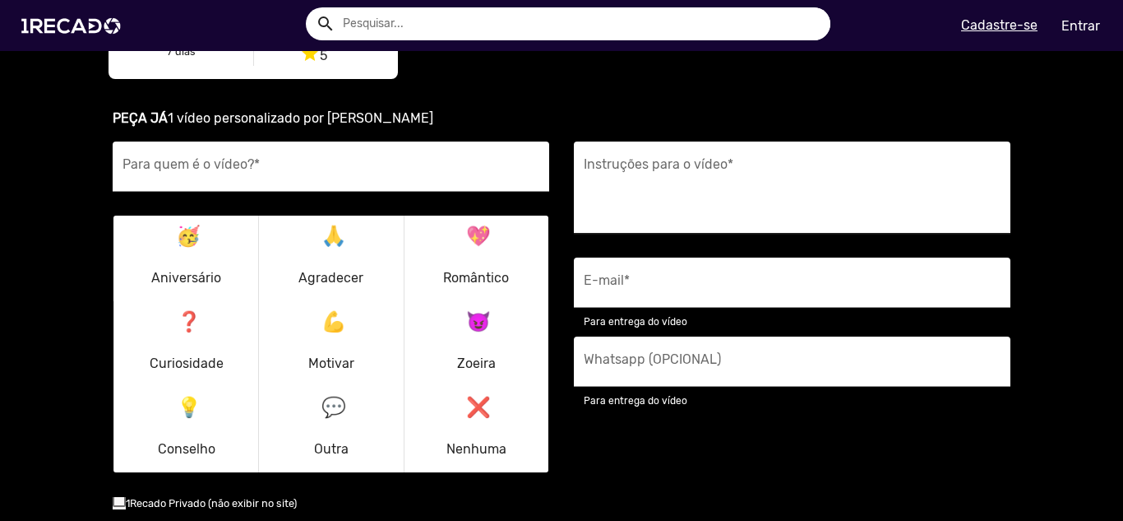
scroll to position [543, 0]
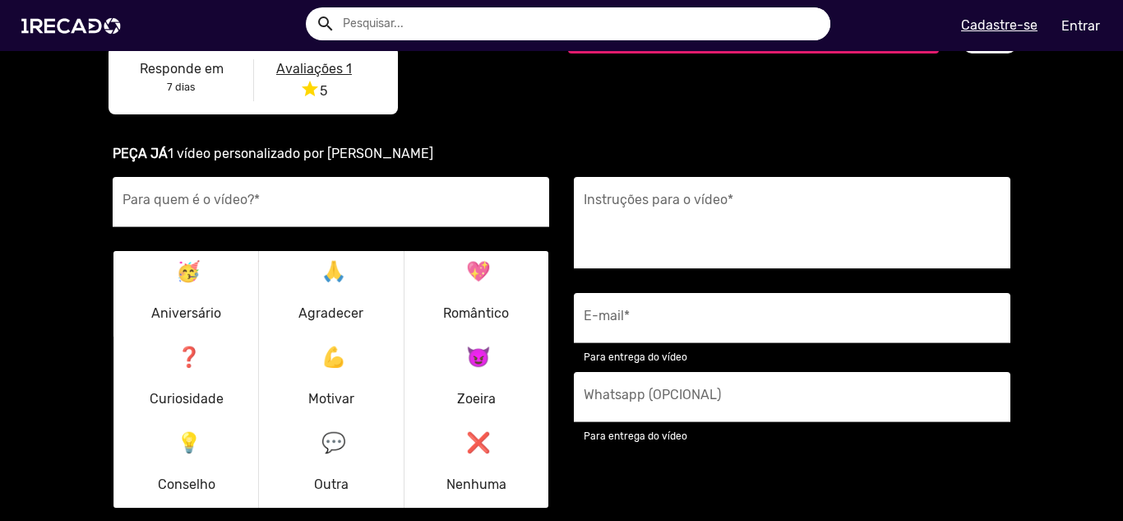
click at [714, 180] on div "Instruções para o vídeo *" at bounding box center [792, 223] width 417 height 93
click at [714, 199] on textarea "Instruções para o vídeo *" at bounding box center [792, 227] width 417 height 67
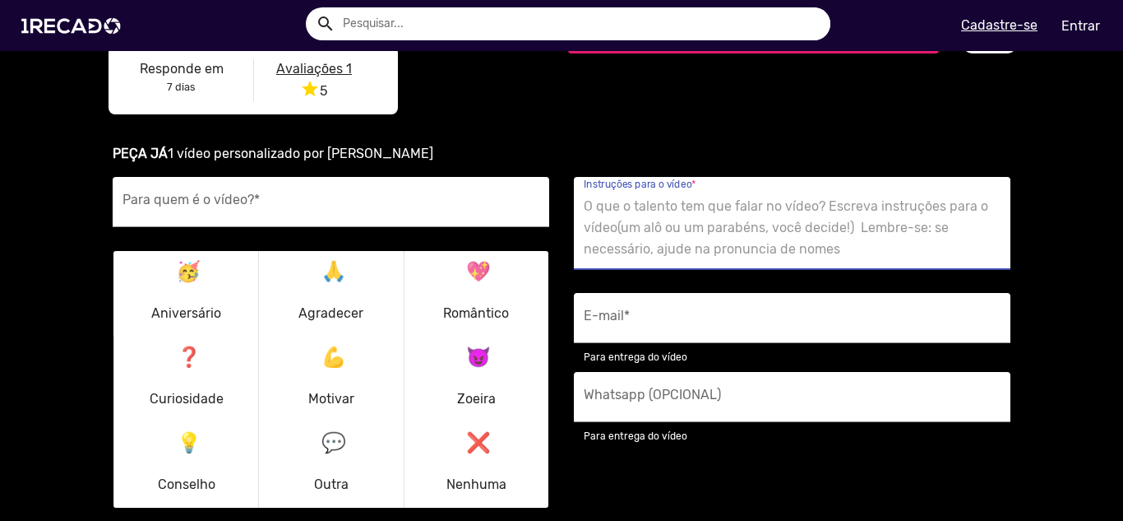
click at [722, 209] on textarea "Instruções para o vídeo *" at bounding box center [792, 227] width 417 height 67
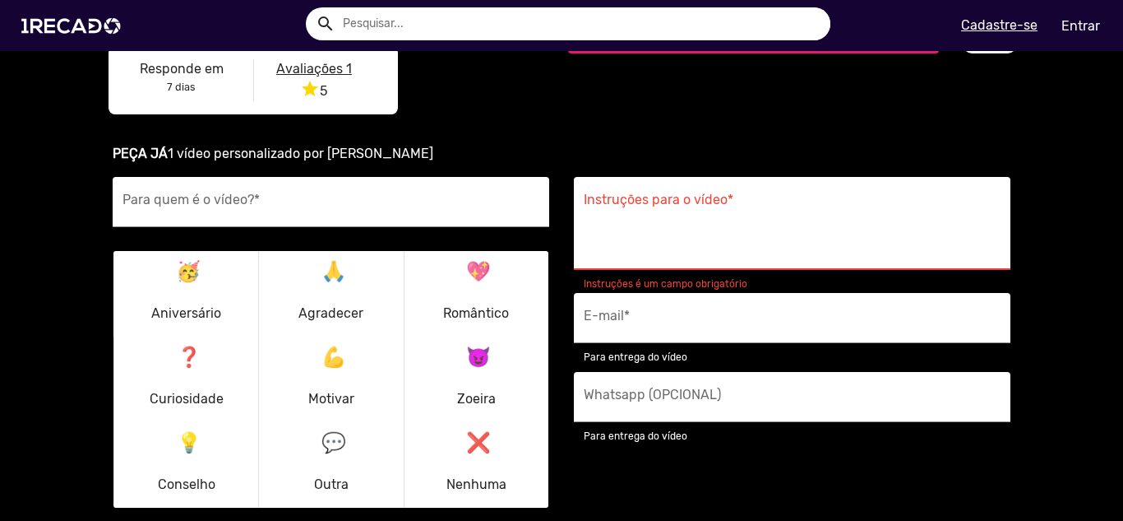
click at [807, 247] on textarea "Instruções para o vídeo *" at bounding box center [792, 227] width 417 height 67
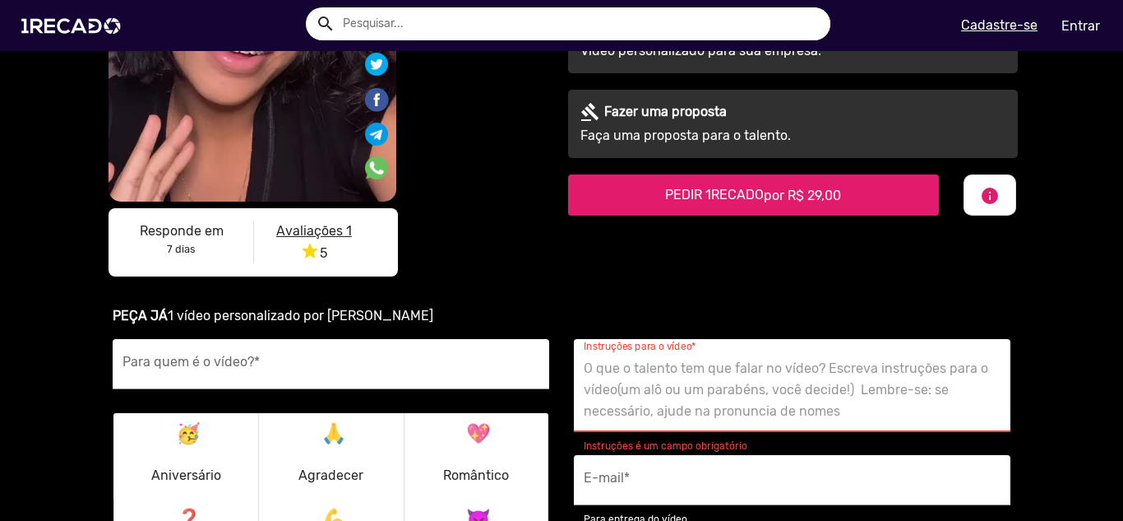
scroll to position [493, 0]
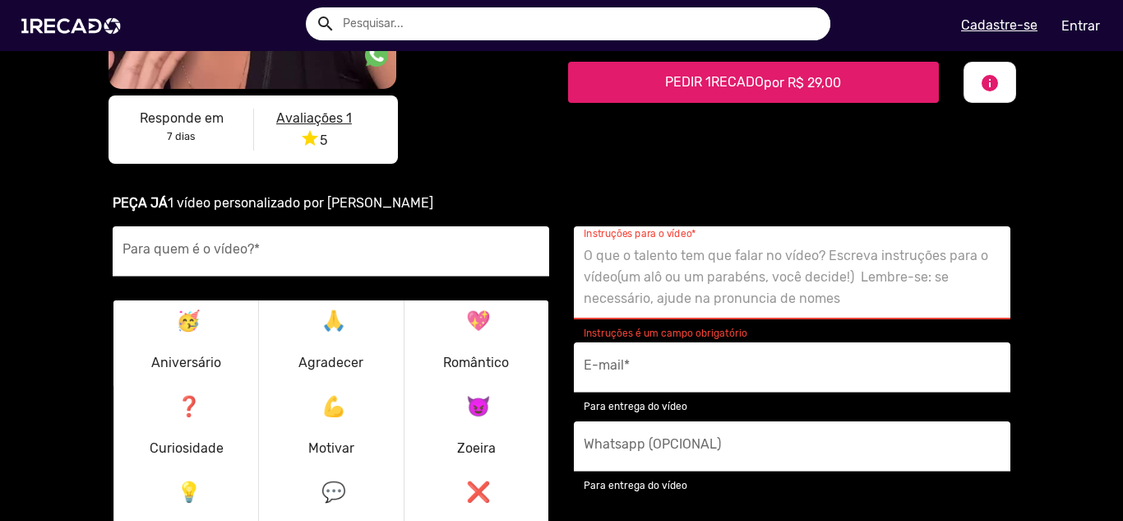
click at [778, 262] on textarea "Instruções para o vídeo *" at bounding box center [792, 276] width 417 height 67
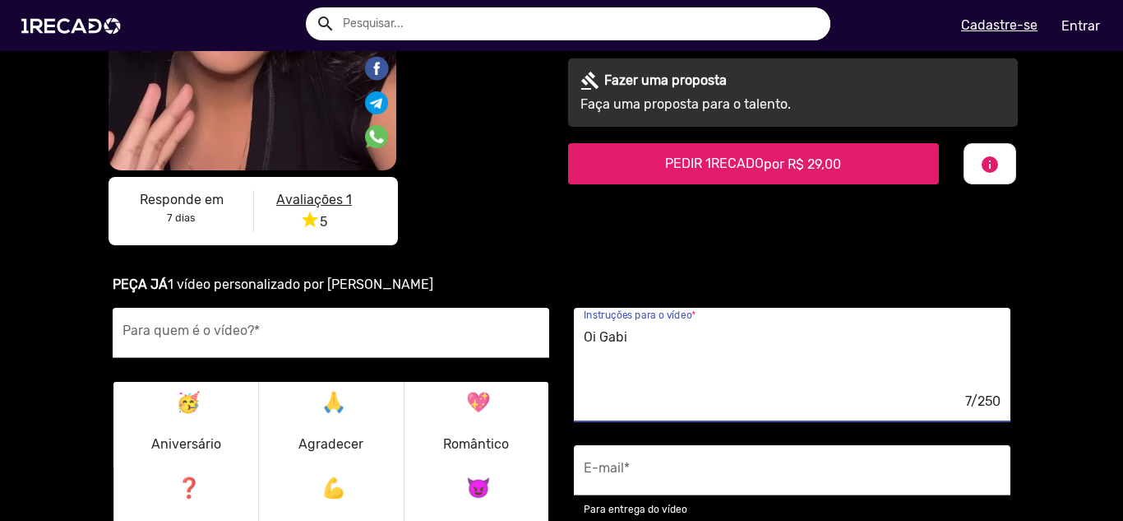
scroll to position [411, 0]
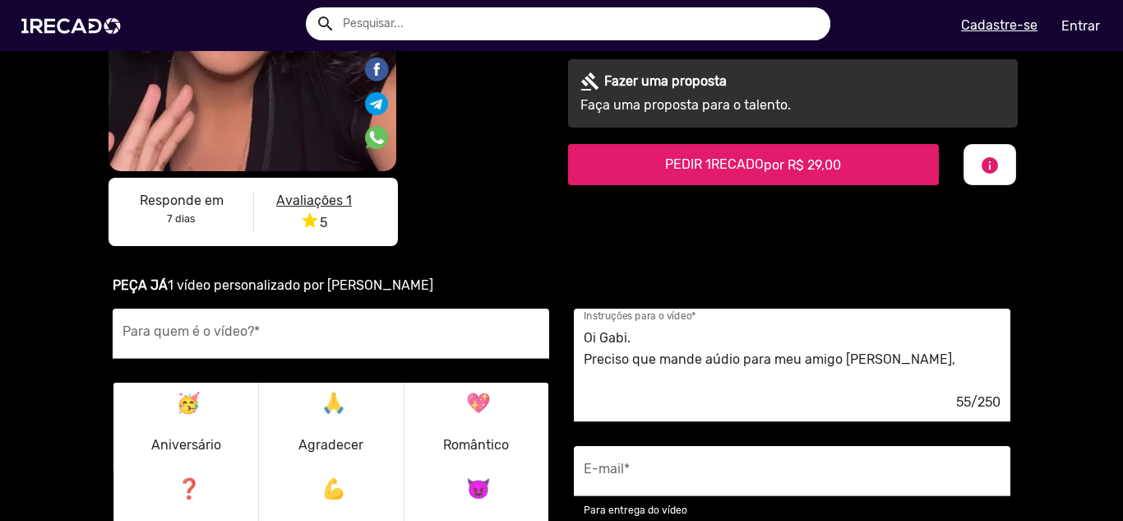
click at [927, 397] on div "55/250" at bounding box center [792, 401] width 417 height 21
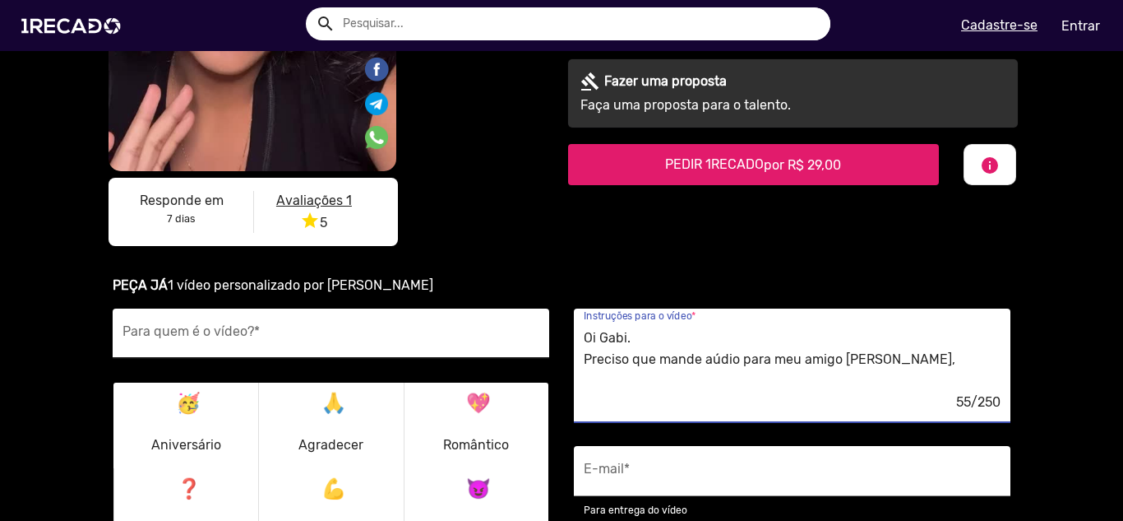
drag, startPoint x: 931, startPoint y: 375, endPoint x: 489, endPoint y: 326, distance: 444.3
paste textarea "! Preciso que mande um áudio para meu amigo [PERSON_NAME] dizendo assim: ‘Junin…"
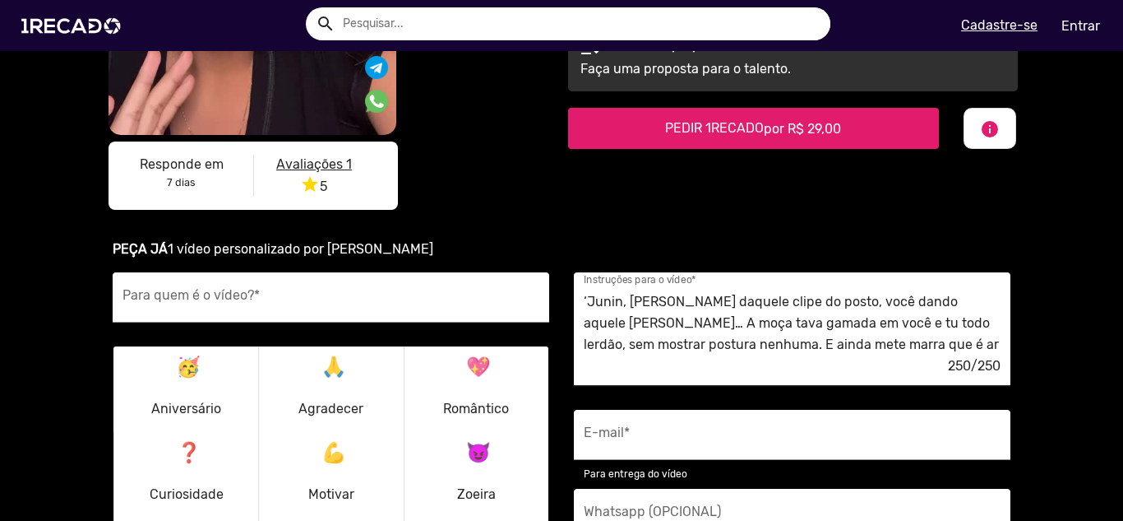
scroll to position [493, 0]
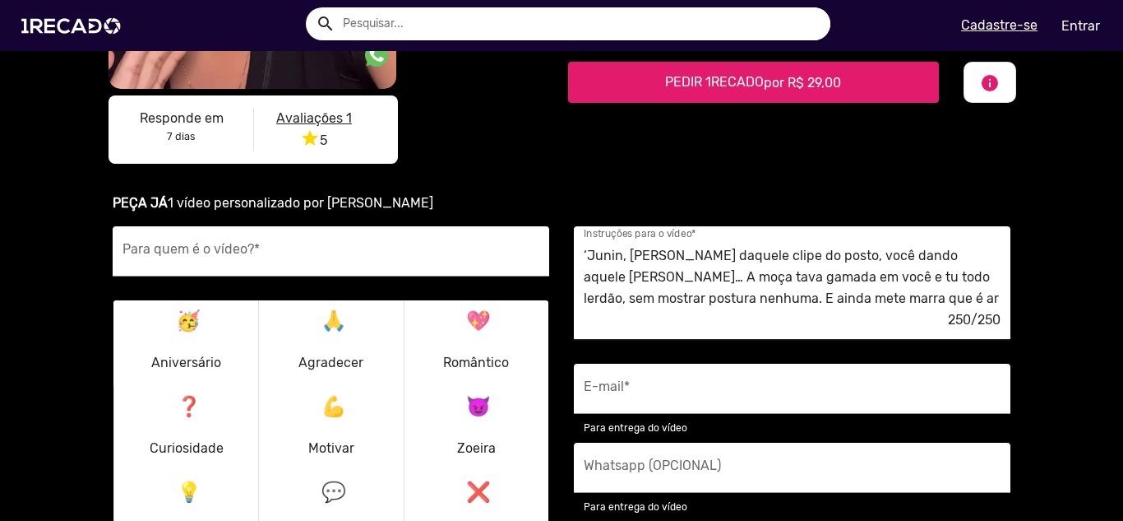
click at [902, 297] on textarea "Oi Gabi! Preciso que mande um áudio para meu amigo [PERSON_NAME] dizendo assim:…" at bounding box center [792, 276] width 417 height 67
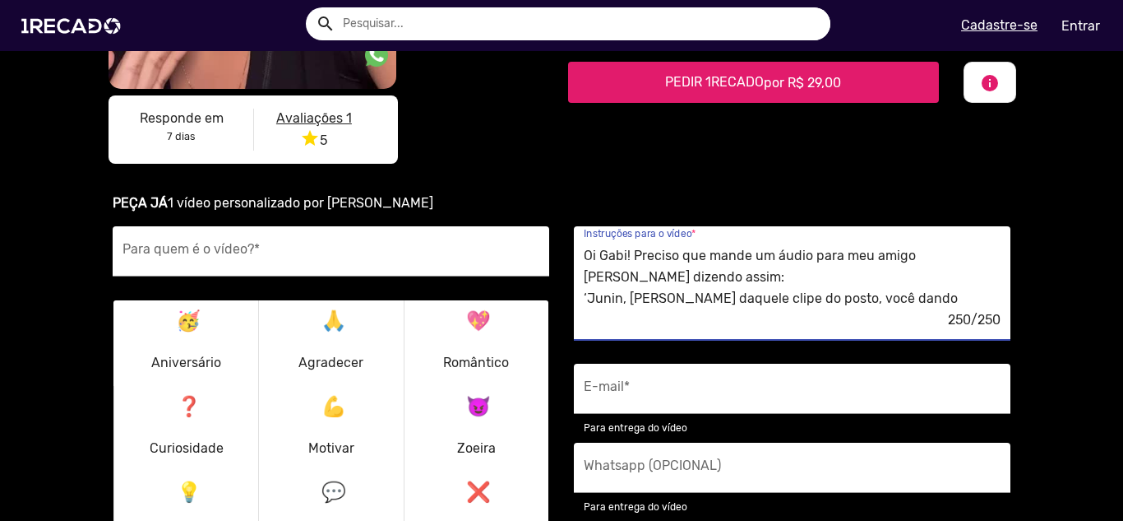
scroll to position [43, 0]
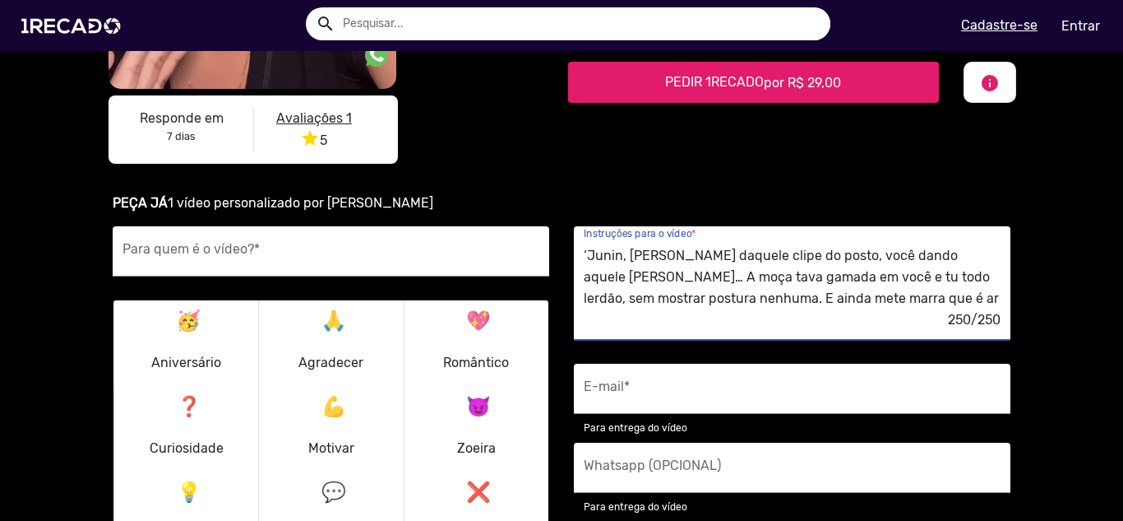
drag, startPoint x: 925, startPoint y: 301, endPoint x: 570, endPoint y: 266, distance: 357.0
click at [574, 266] on div "Oi Gabi! Preciso que mande um áudio para meu amigo [PERSON_NAME] dizendo assim:…" at bounding box center [792, 283] width 437 height 114
paste textarea "Junin, lembrei do clipe no posto… aquele [PERSON_NAME], a mina gamada em você e…"
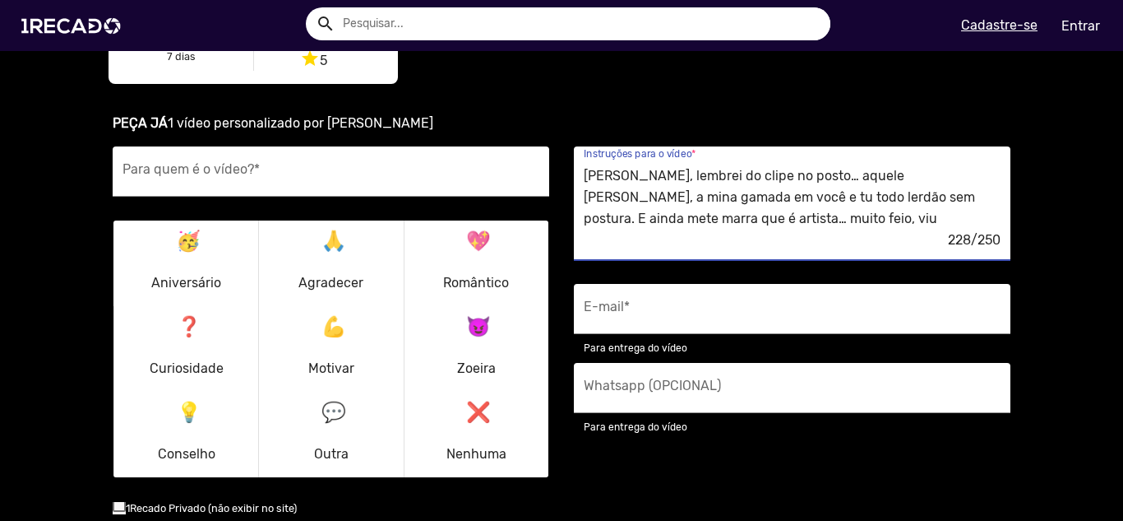
scroll to position [576, 0]
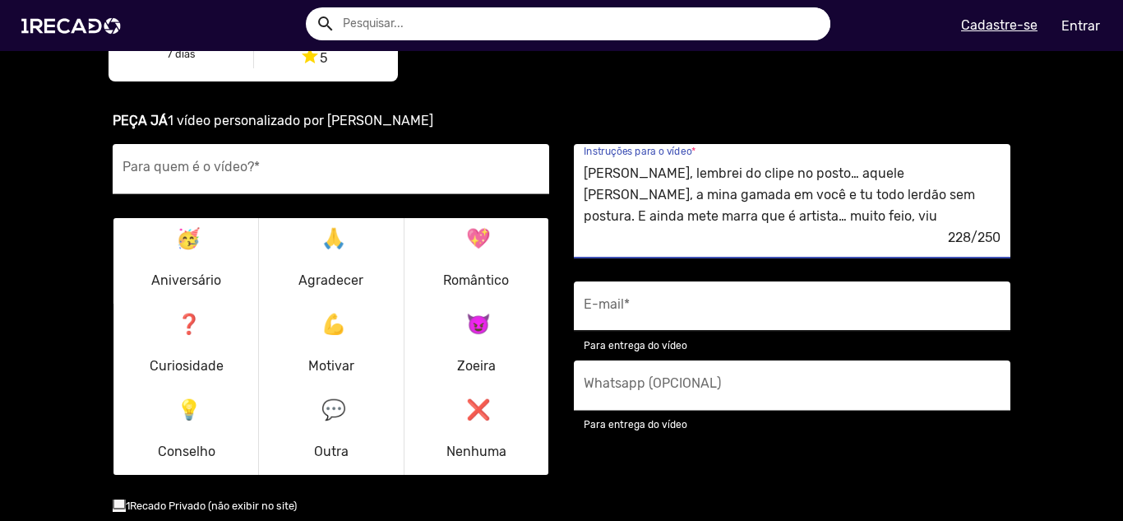
type textarea "Oi Gabi! Preciso que mande um áudio para meu amigo [PERSON_NAME] dizendo assim:…"
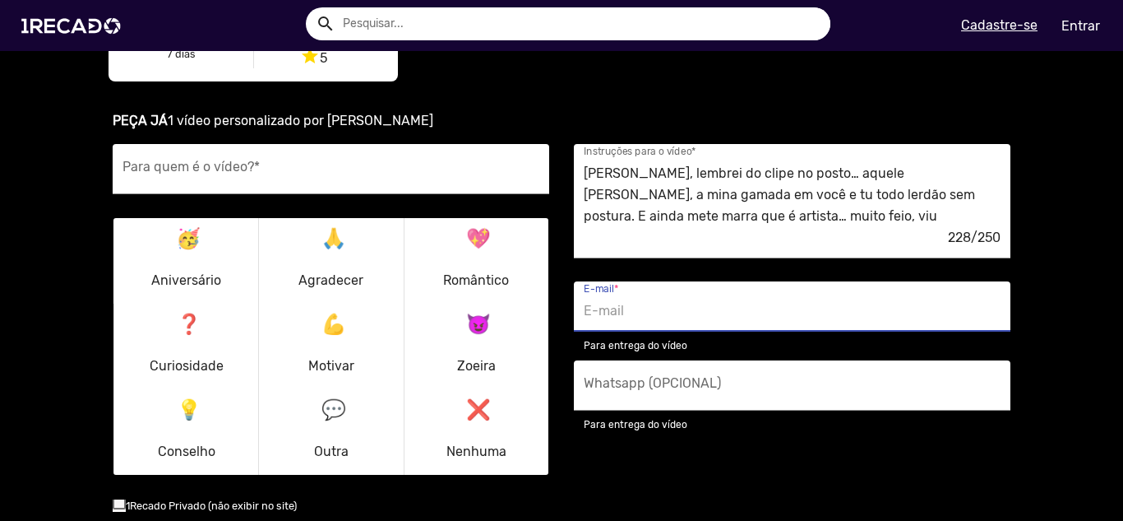
click at [739, 305] on input "E-mail *" at bounding box center [792, 310] width 417 height 21
click at [377, 176] on input "Para quem é o vídeo? *" at bounding box center [331, 173] width 417 height 21
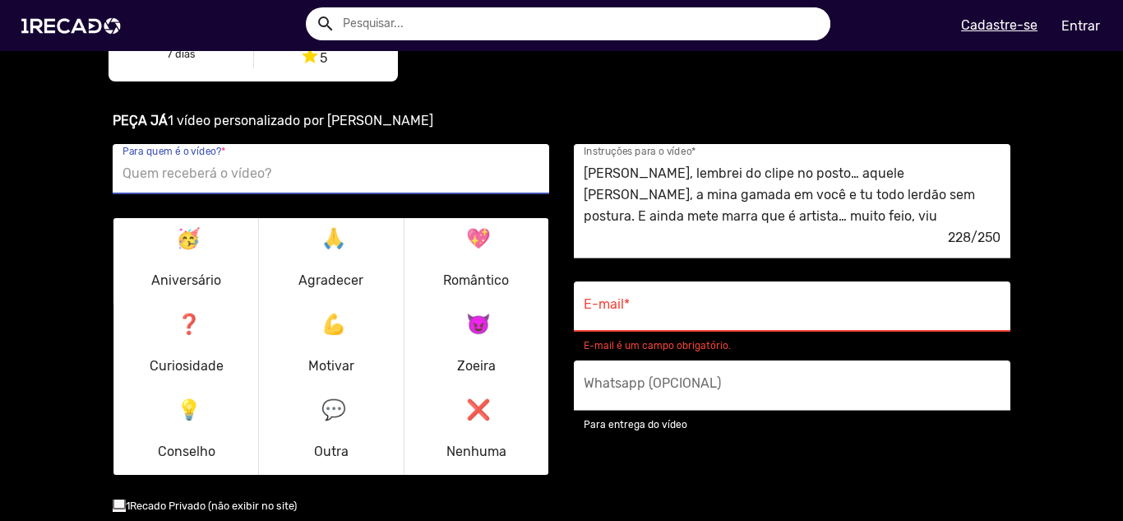
click at [464, 341] on p "😈 Zoeira" at bounding box center [476, 346] width 39 height 79
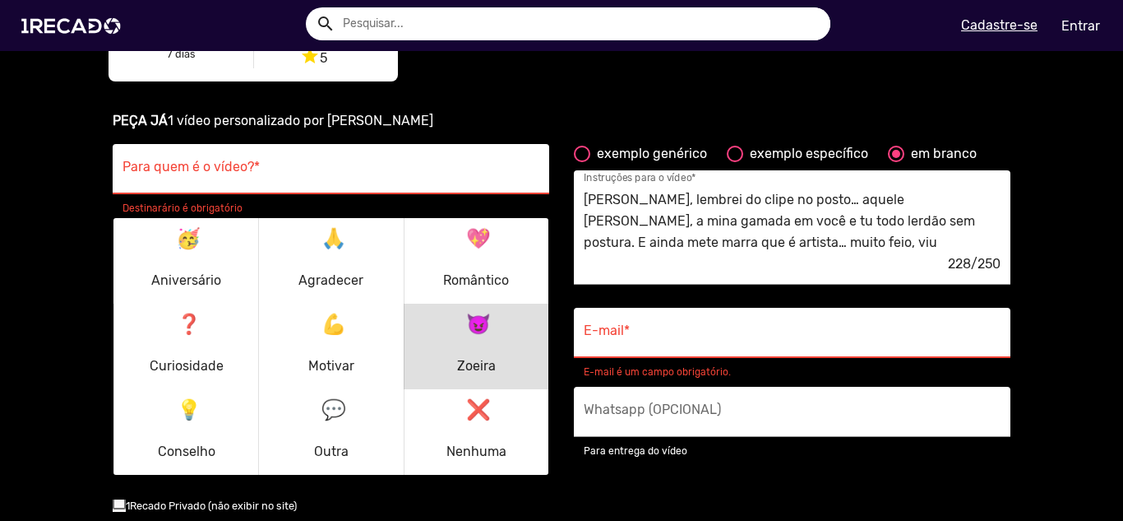
click at [317, 192] on div "Para quem é o vídeo? *" at bounding box center [331, 169] width 417 height 50
click at [319, 178] on input "Para quem é o vídeo? *" at bounding box center [331, 173] width 417 height 21
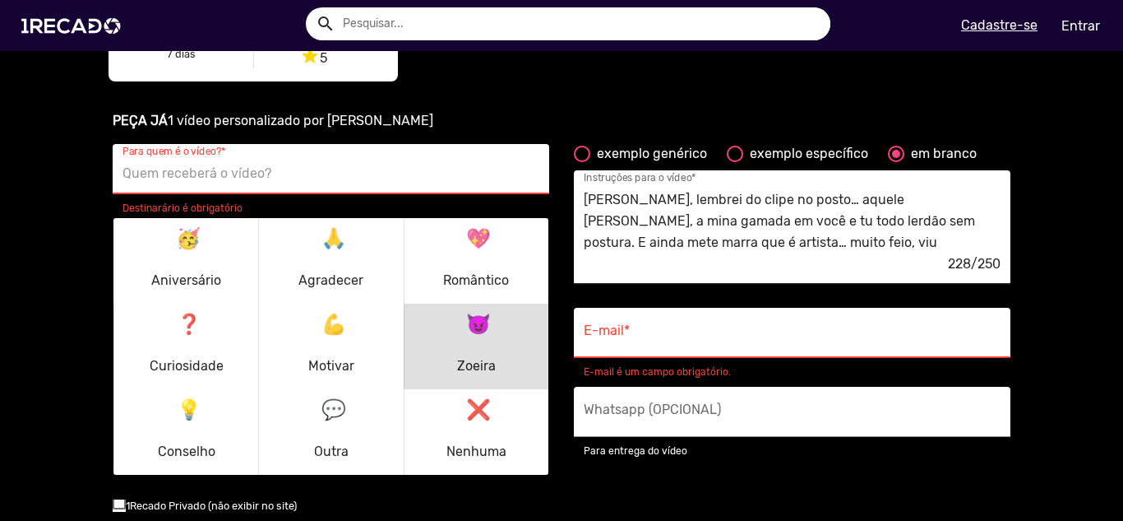
click at [726, 219] on textarea "Oi Gabi! Preciso que mande um áudio para meu amigo [PERSON_NAME] dizendo assim:…" at bounding box center [792, 220] width 417 height 67
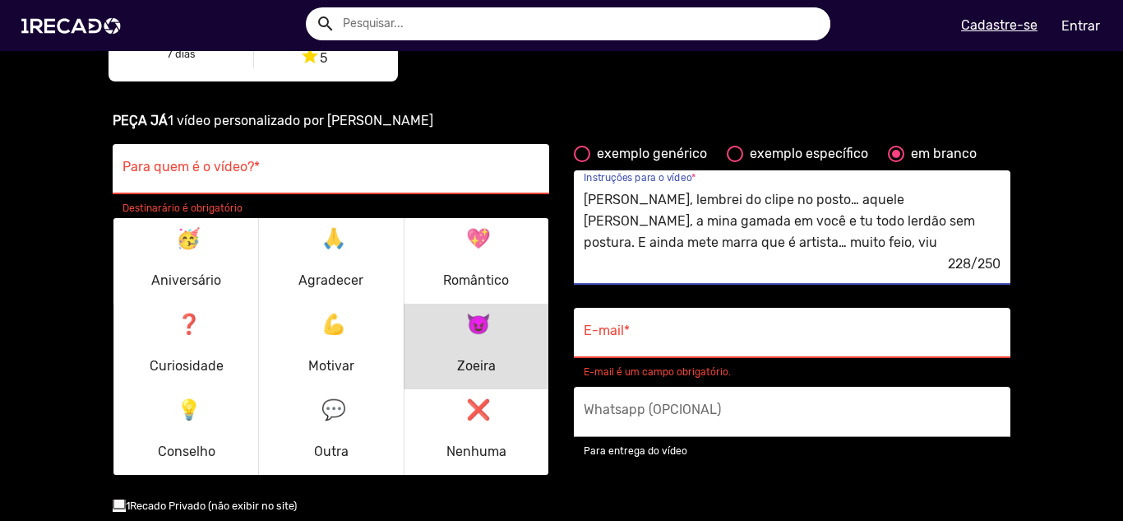
click at [622, 326] on div "E-mail *" at bounding box center [792, 333] width 417 height 50
click at [382, 188] on div "Para quem é o vídeo? *" at bounding box center [331, 169] width 417 height 50
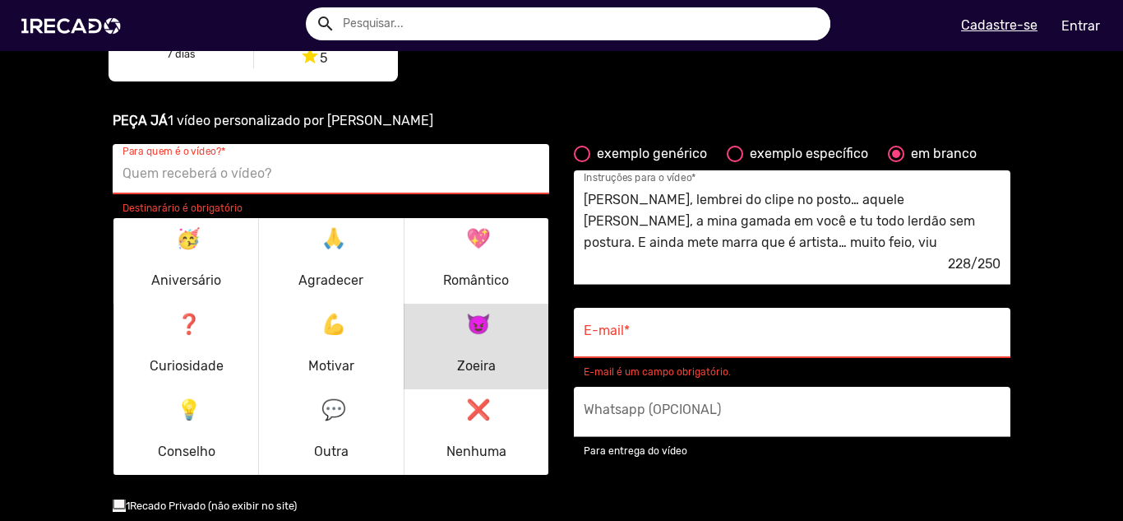
click at [391, 177] on input "Para quem é o vídeo? *" at bounding box center [331, 173] width 417 height 21
click at [389, 176] on input "Para quem é o vídeo? *" at bounding box center [331, 173] width 417 height 21
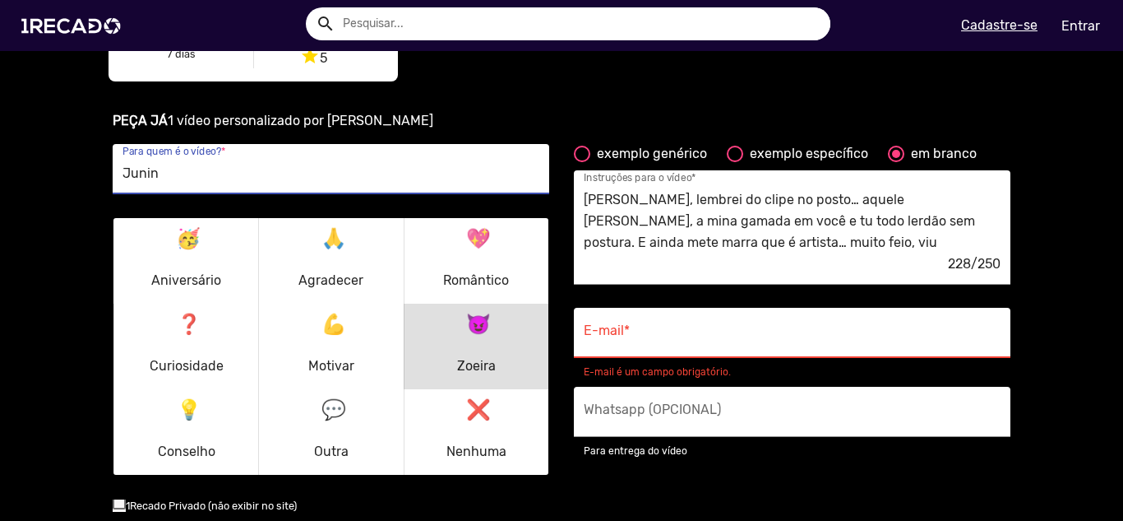
type input "Junin"
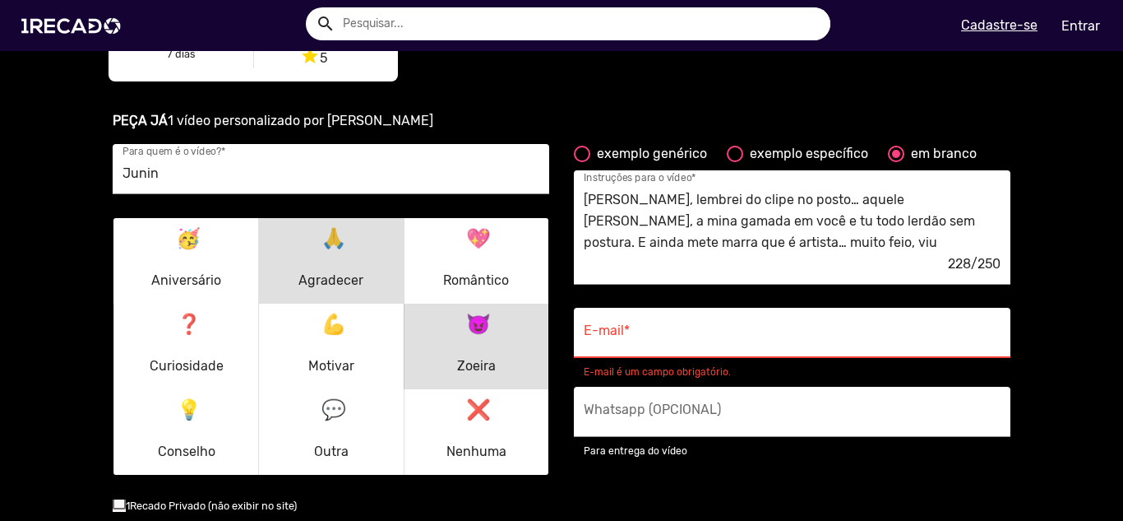
click at [687, 326] on div "E-mail *" at bounding box center [792, 333] width 417 height 50
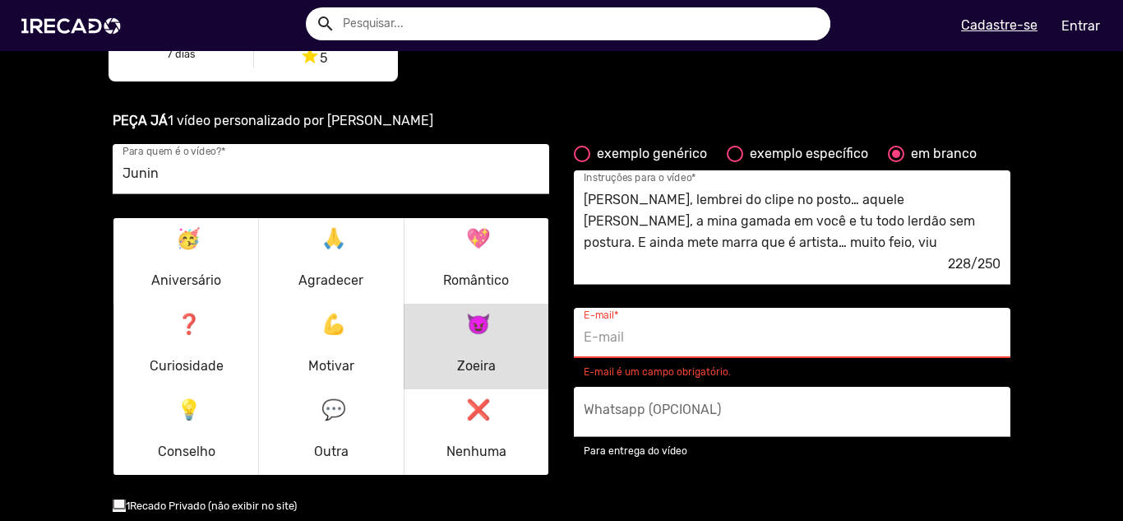
click at [674, 345] on input "E-mail *" at bounding box center [792, 336] width 417 height 21
click at [673, 336] on input "E-mail *" at bounding box center [792, 336] width 417 height 21
type input "[EMAIL_ADDRESS][DOMAIN_NAME]"
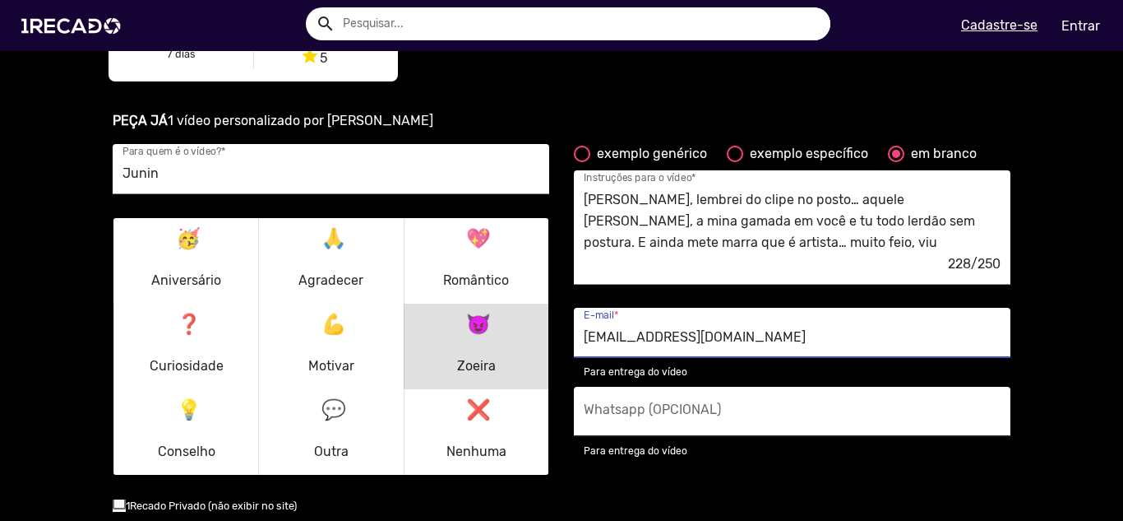
click at [696, 405] on div "Whatsapp (OPCIONAL)" at bounding box center [792, 411] width 417 height 50
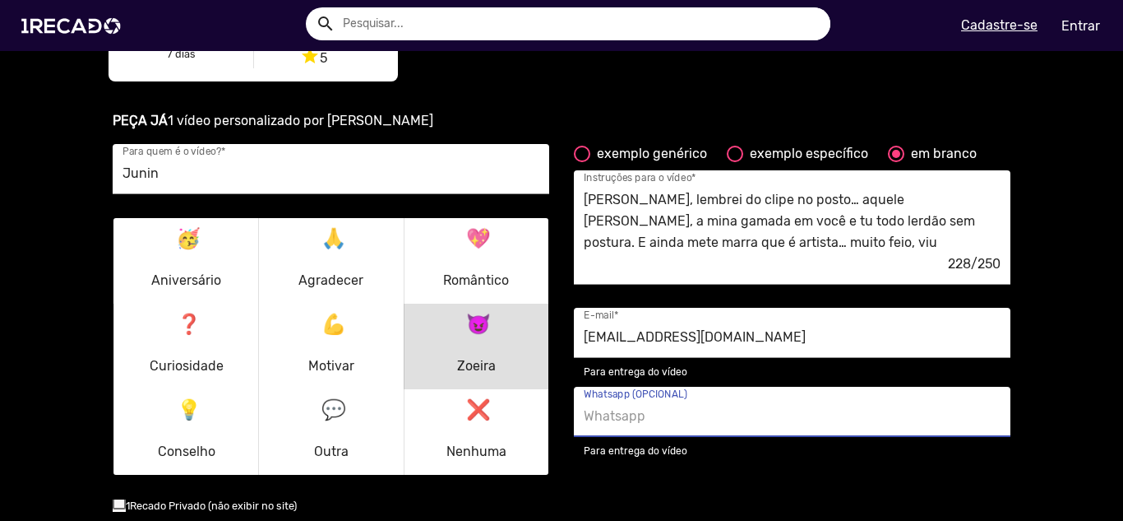
click at [694, 416] on input "Whatsapp (OPCIONAL)" at bounding box center [792, 415] width 417 height 21
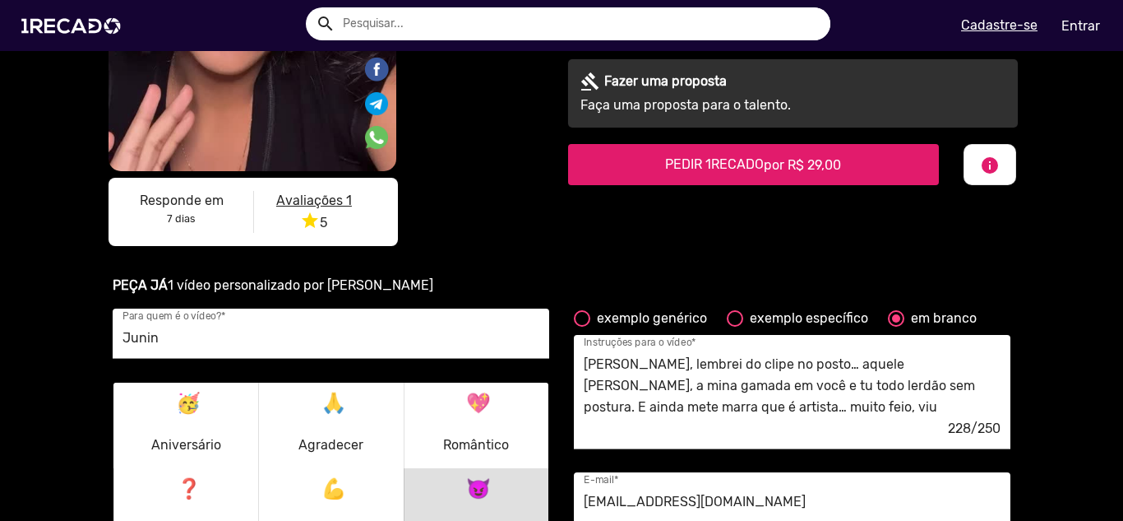
scroll to position [1069, 0]
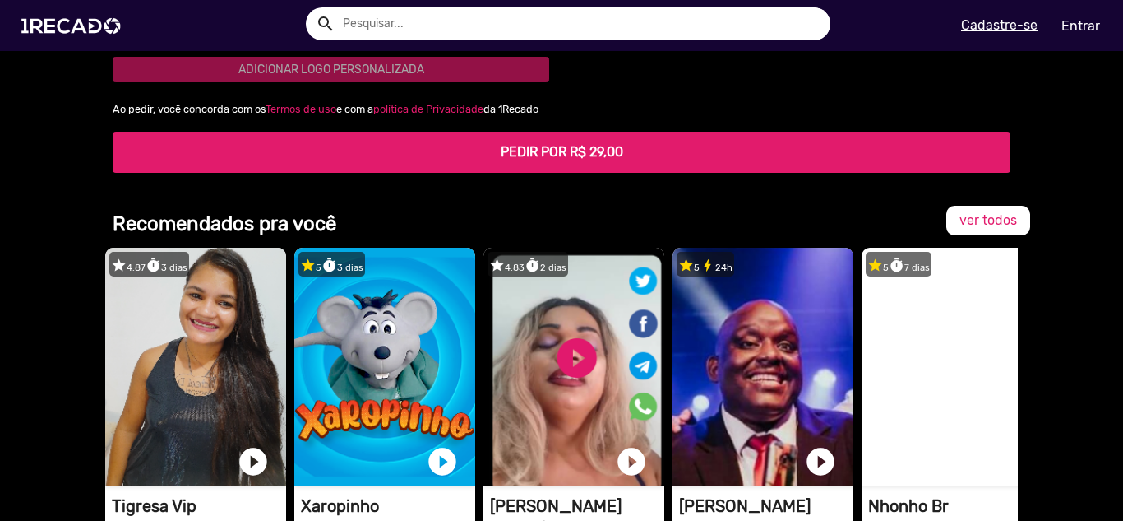
type input "[PHONE_NUMBER]"
click at [490, 169] on button "PEDIR POR R$ 29,00" at bounding box center [562, 152] width 898 height 41
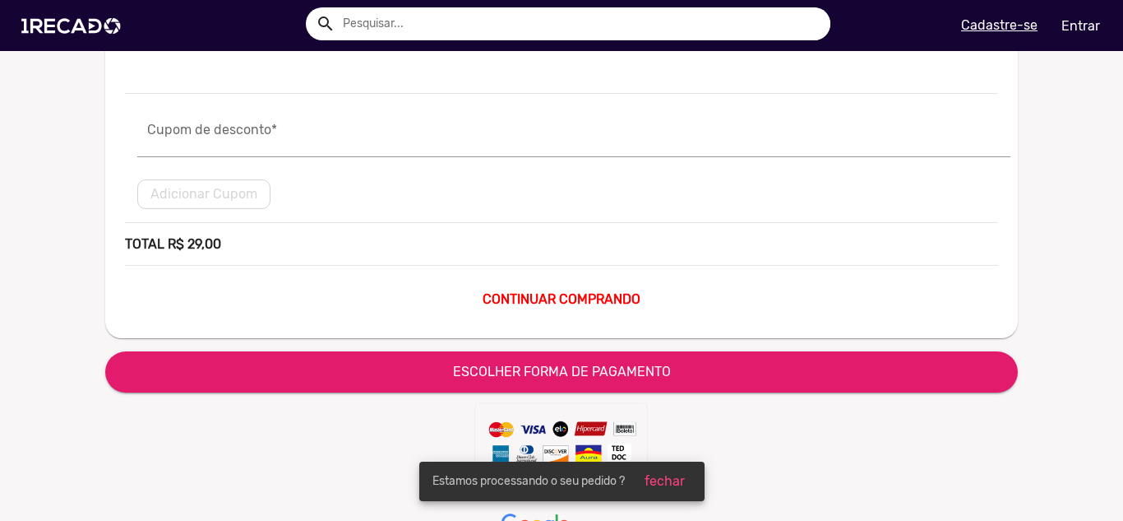
scroll to position [247, 0]
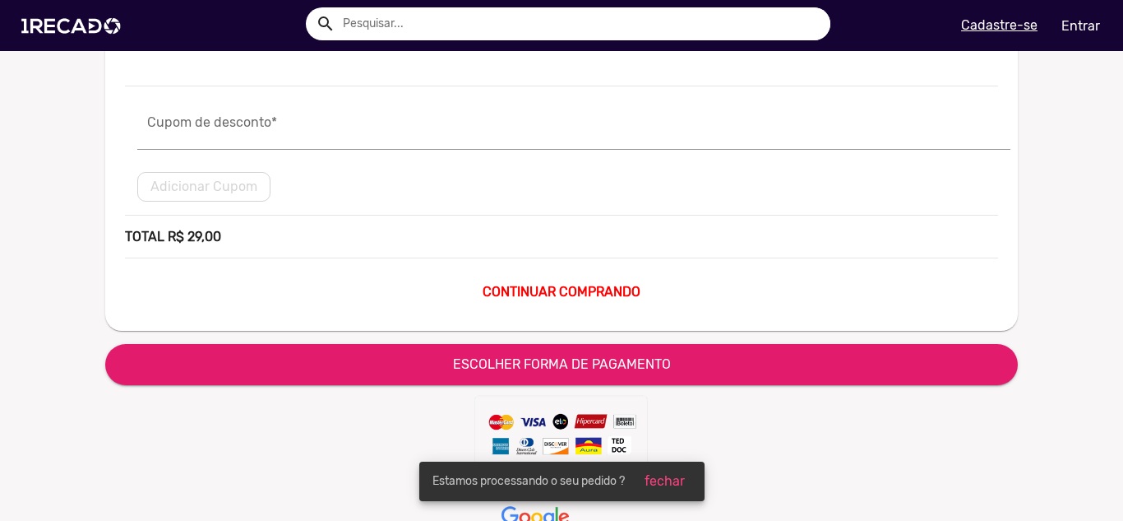
click at [520, 286] on b "CONTINUAR COMPRANDO" at bounding box center [562, 292] width 158 height 16
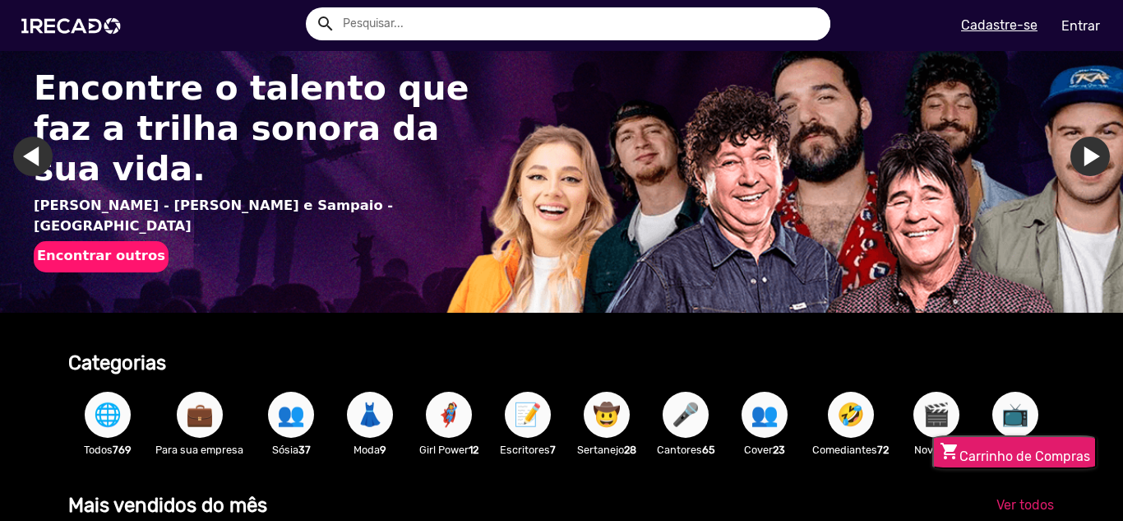
scroll to position [493, 0]
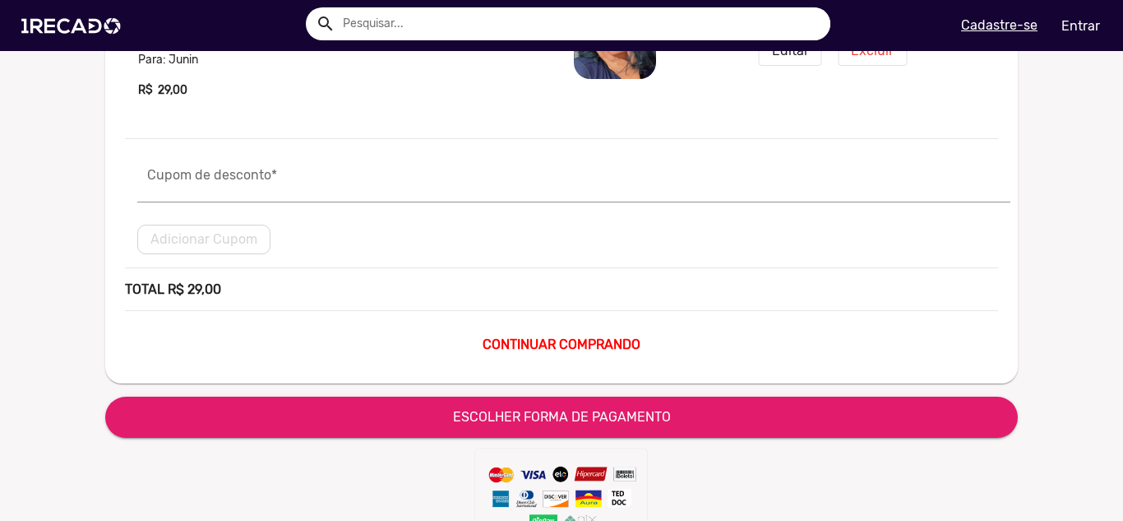
scroll to position [247, 0]
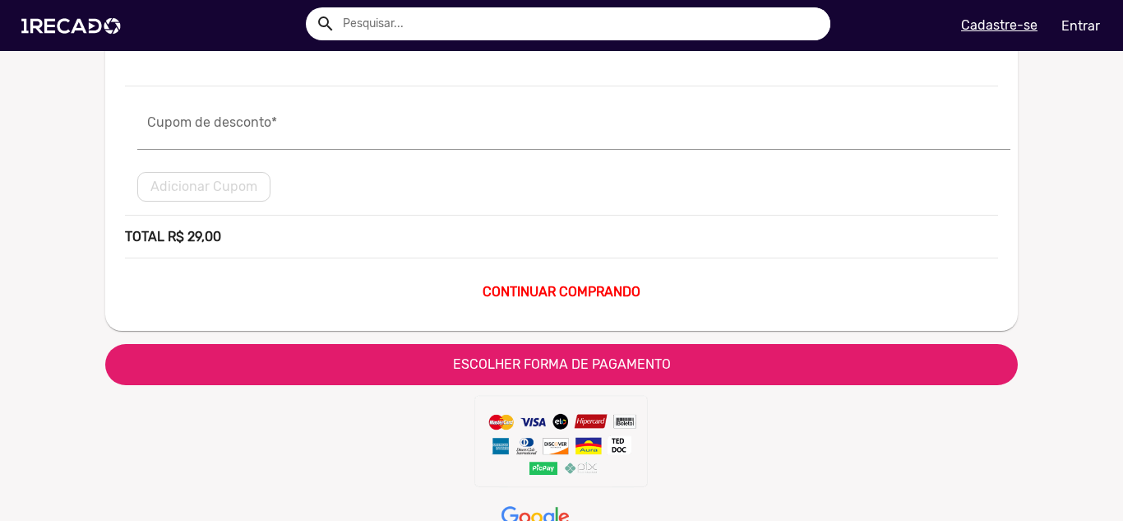
click at [585, 367] on span "ESCOLHER FORMA DE PAGAMENTO" at bounding box center [562, 364] width 218 height 16
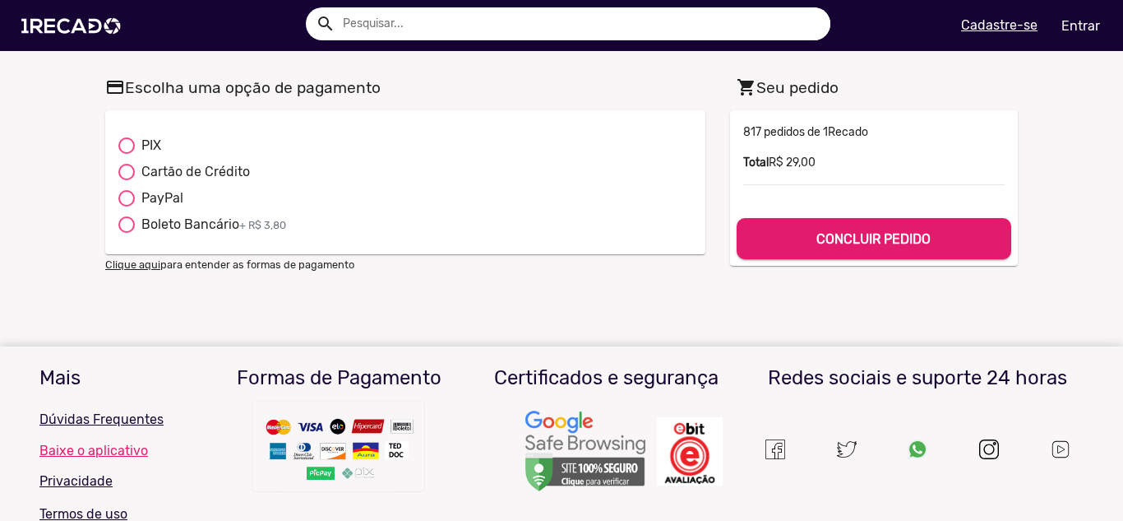
click at [150, 148] on div "PIX" at bounding box center [148, 146] width 26 height 20
click at [127, 154] on input "PIX" at bounding box center [126, 154] width 1 height 1
radio input "true"
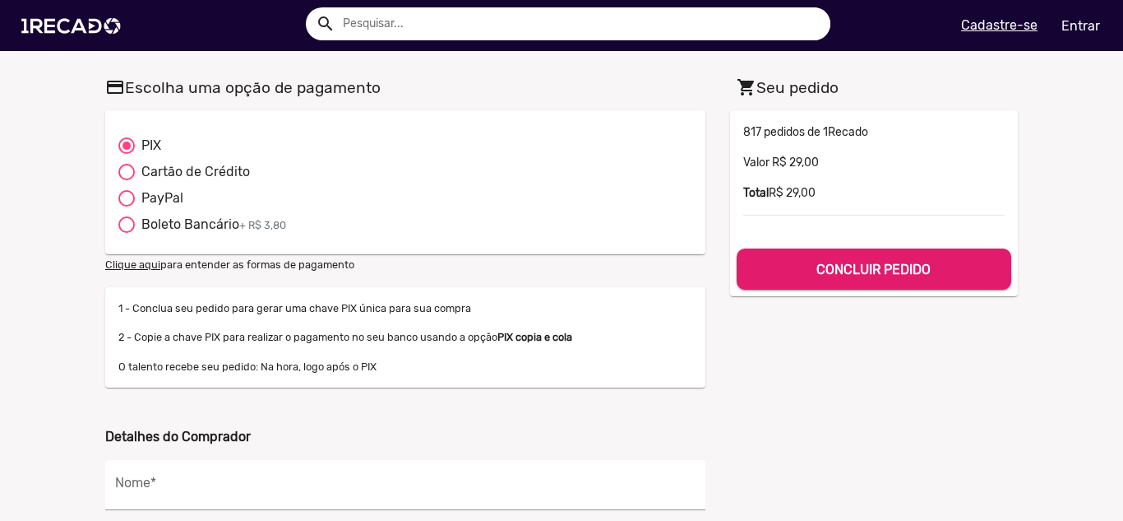
click at [807, 267] on h5 "CONCLUIR PEDIDO" at bounding box center [874, 266] width 248 height 22
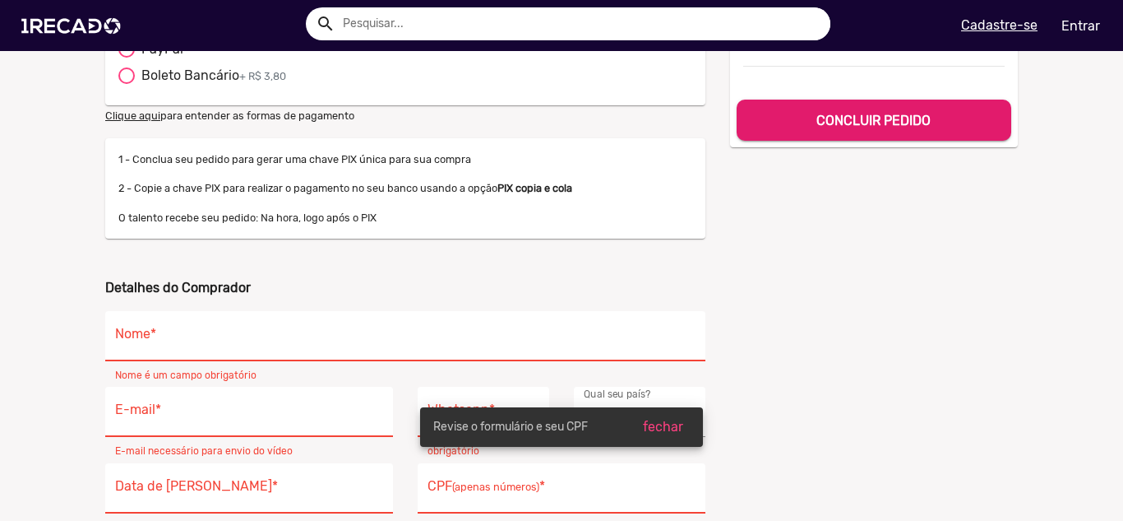
scroll to position [164, 0]
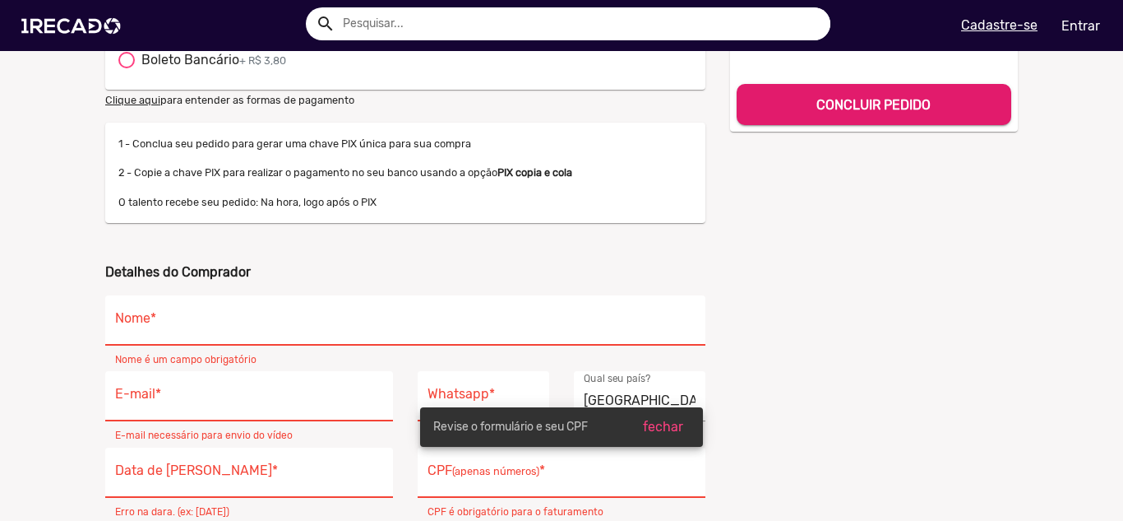
click at [316, 317] on input "Nome *" at bounding box center [405, 324] width 581 height 21
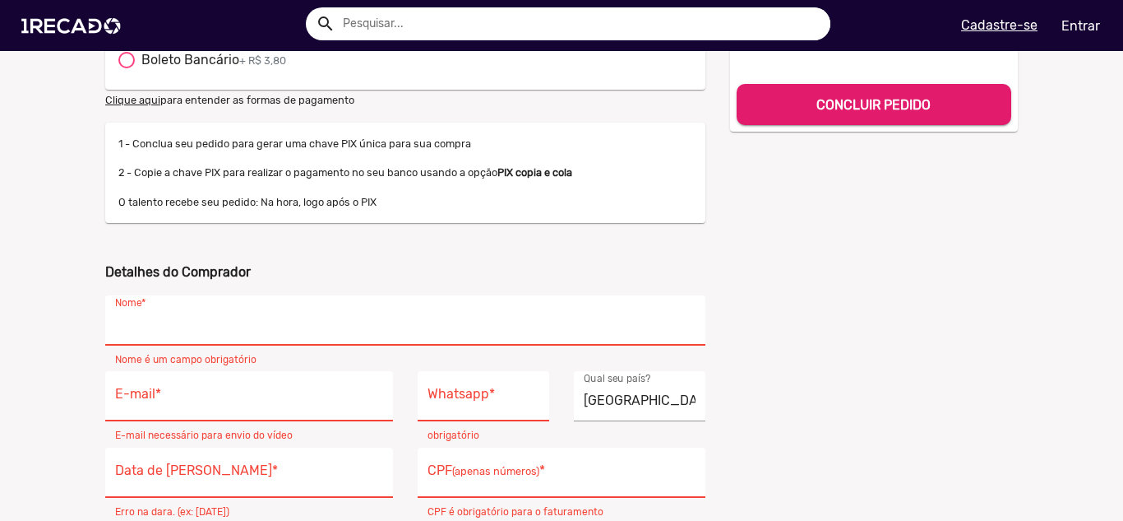
type input "[PERSON_NAME]"
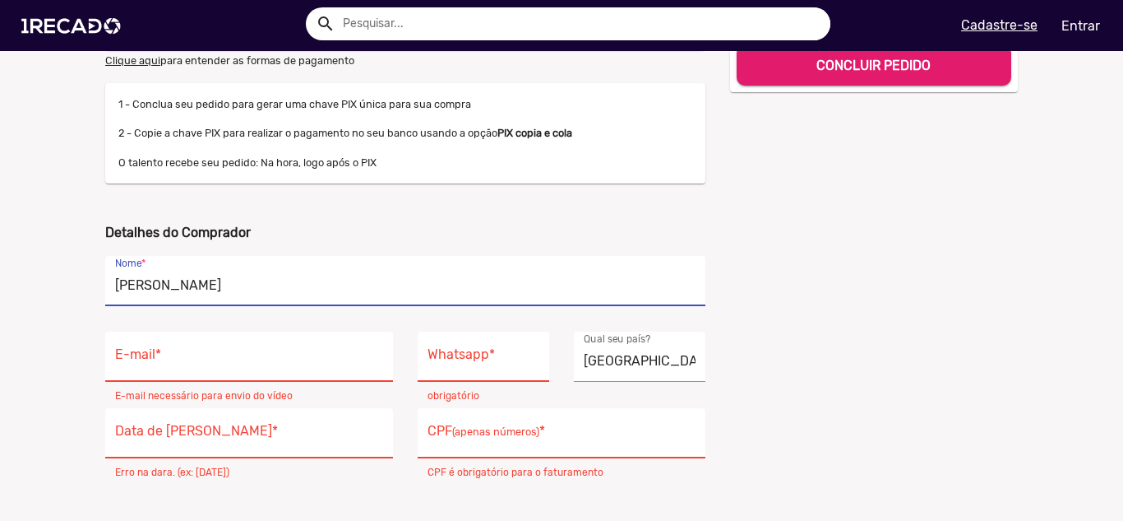
scroll to position [329, 0]
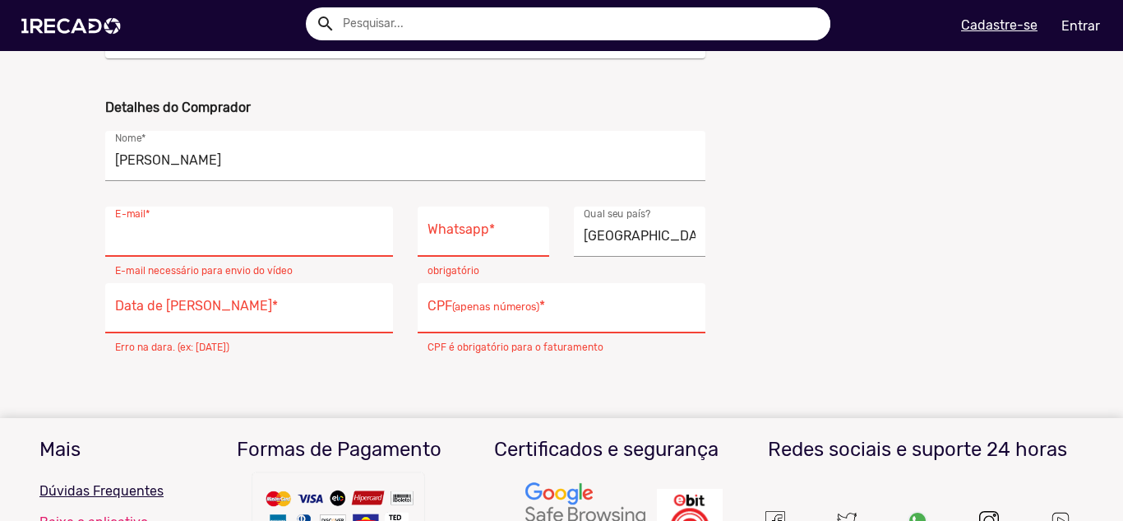
click at [238, 246] on input "E-mail *" at bounding box center [249, 235] width 268 height 21
type input "[EMAIL_ADDRESS][DOMAIN_NAME]"
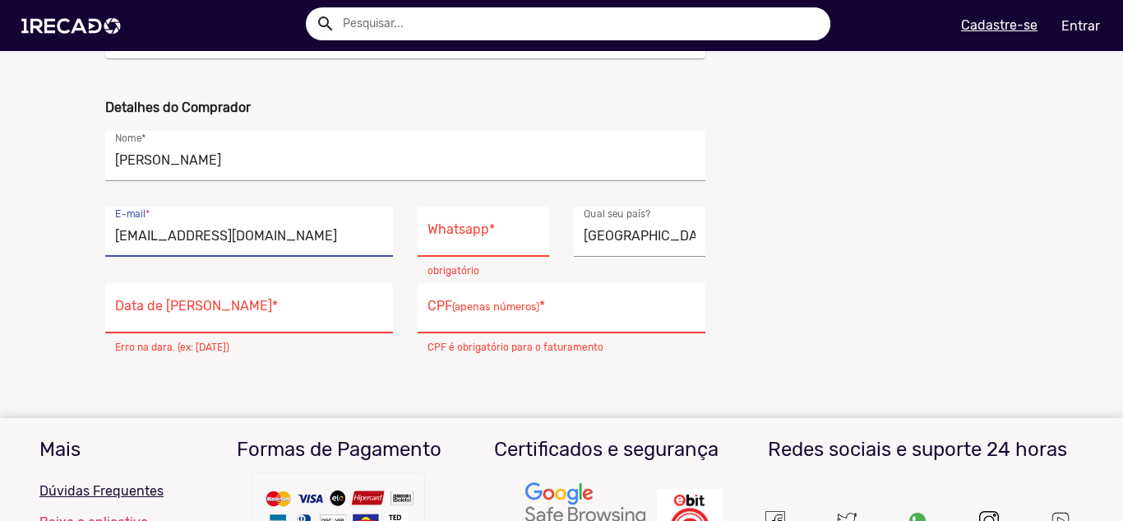
click at [467, 246] on input "Whatsapp *" at bounding box center [484, 235] width 112 height 21
type input "[PHONE_NUMBER]"
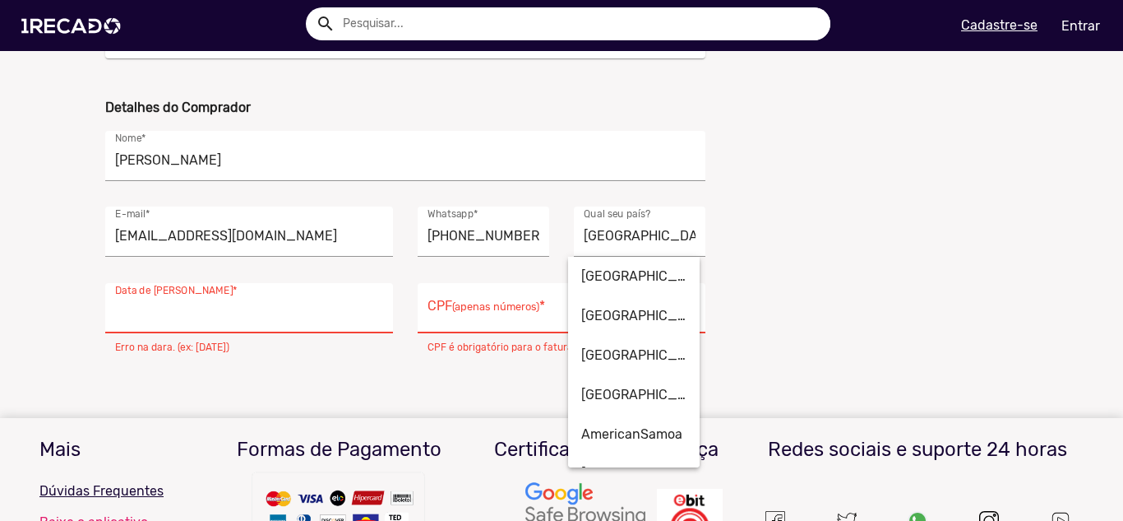
click at [354, 302] on input "Data de Nascimento *" at bounding box center [249, 312] width 268 height 21
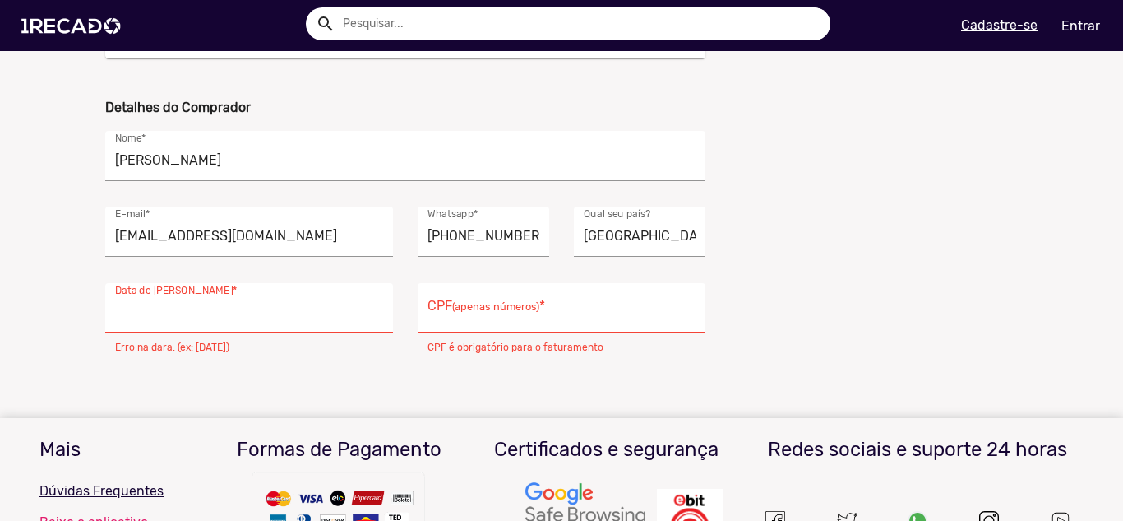
click at [337, 312] on input "Data de Nascimento *" at bounding box center [249, 312] width 268 height 21
type input "[DATE]"
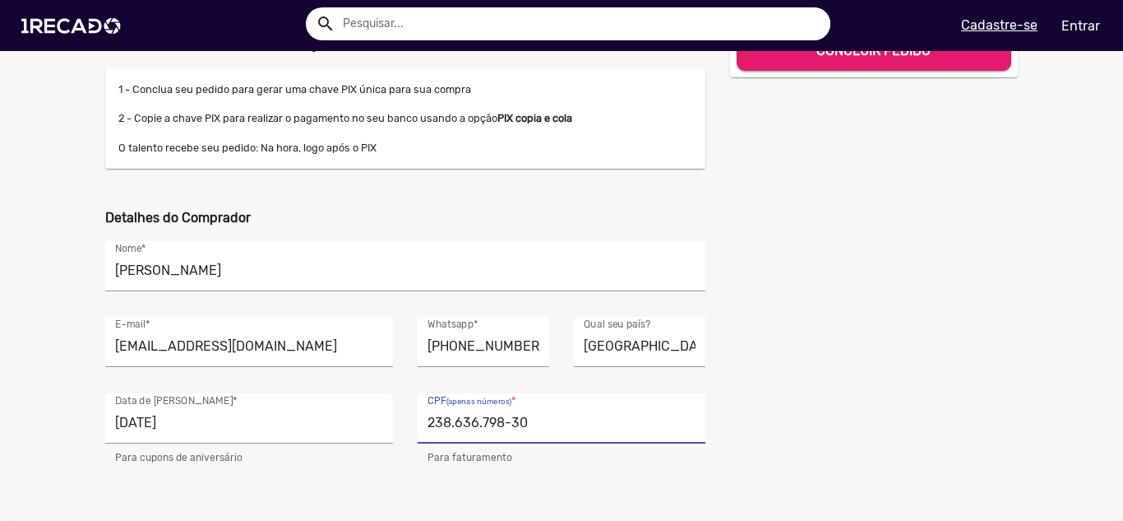
scroll to position [0, 0]
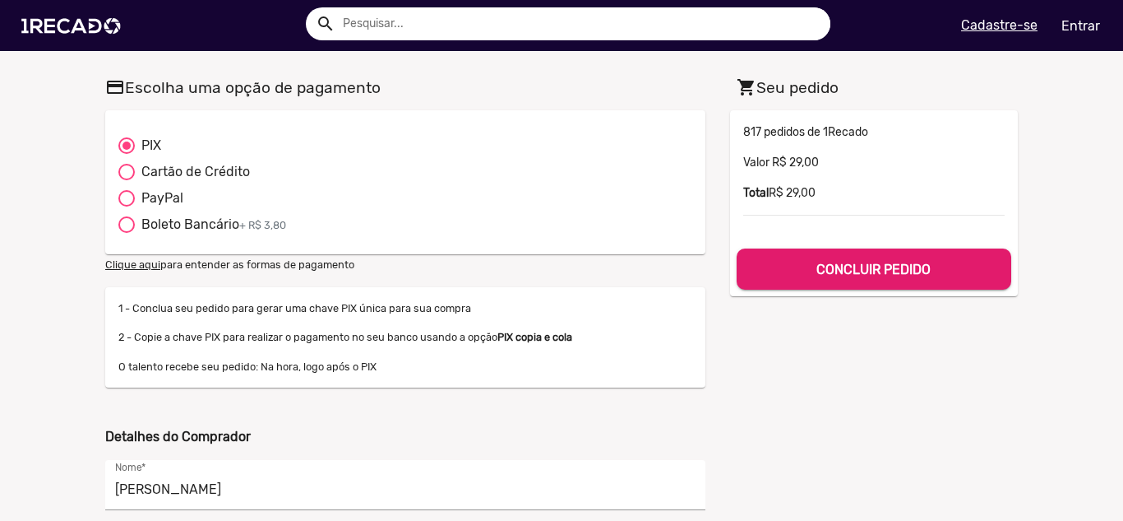
type input "238.636.798-30"
click at [876, 270] on b "CONCLUIR PEDIDO" at bounding box center [874, 269] width 114 height 16
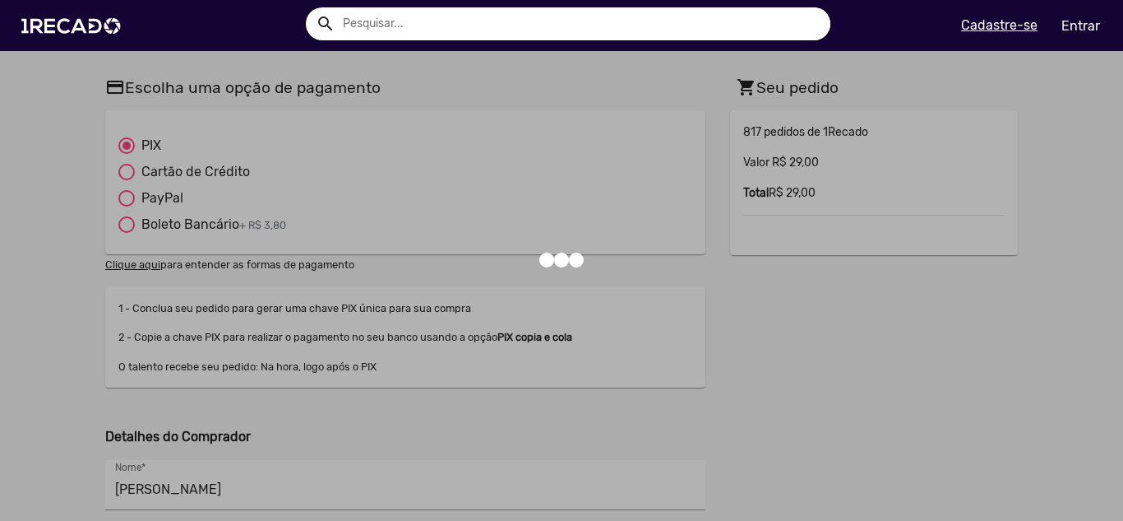
click at [927, 225] on div at bounding box center [561, 260] width 1123 height 521
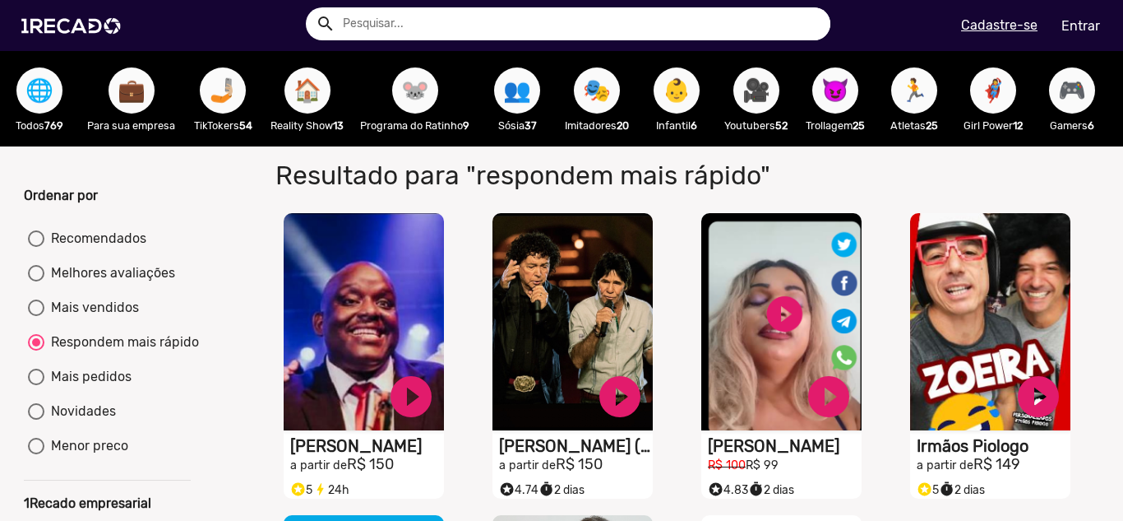
click at [520, 84] on span "👥" at bounding box center [517, 90] width 28 height 46
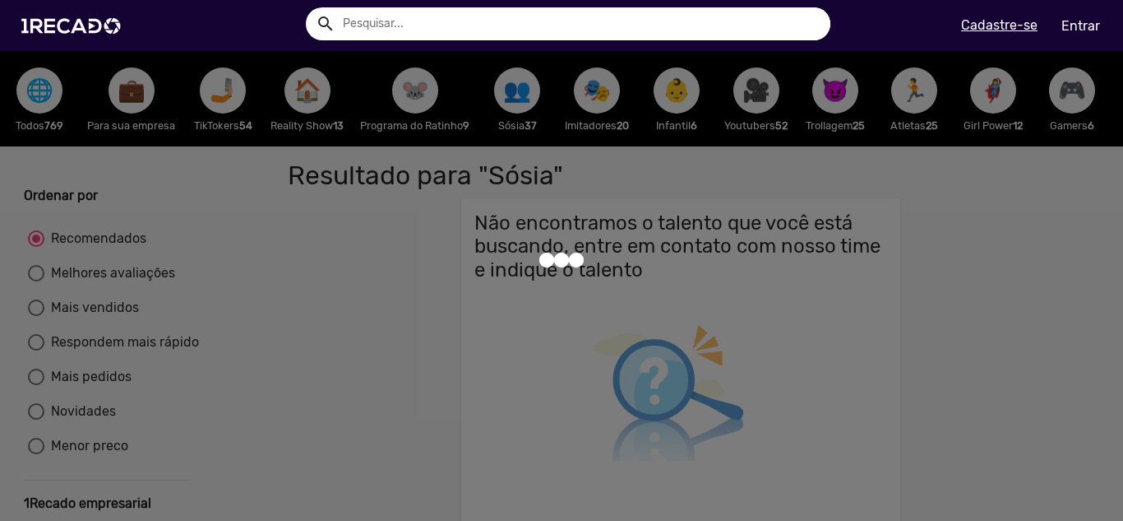
radio input "true"
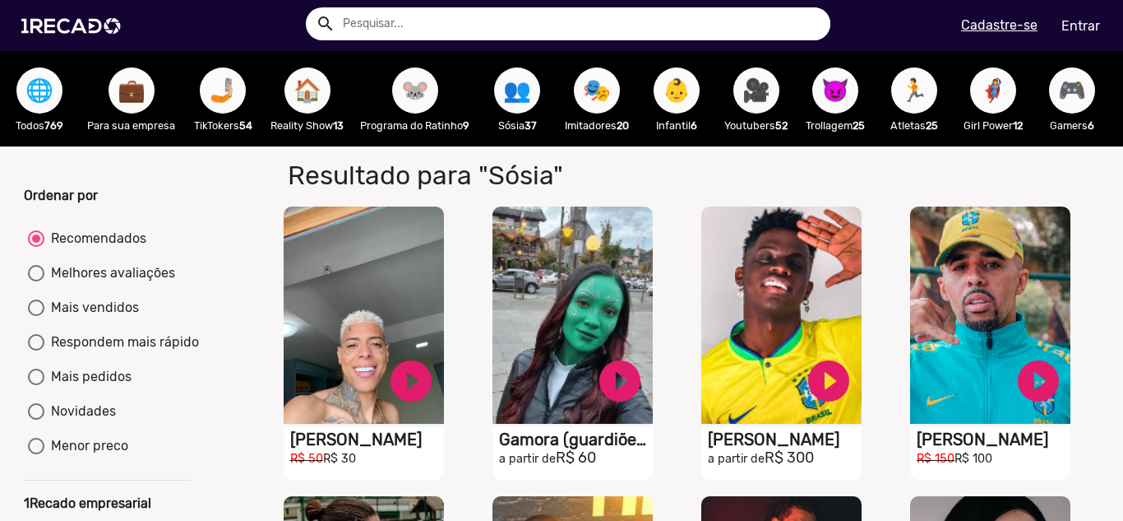
click at [591, 85] on span "🎭" at bounding box center [597, 90] width 28 height 46
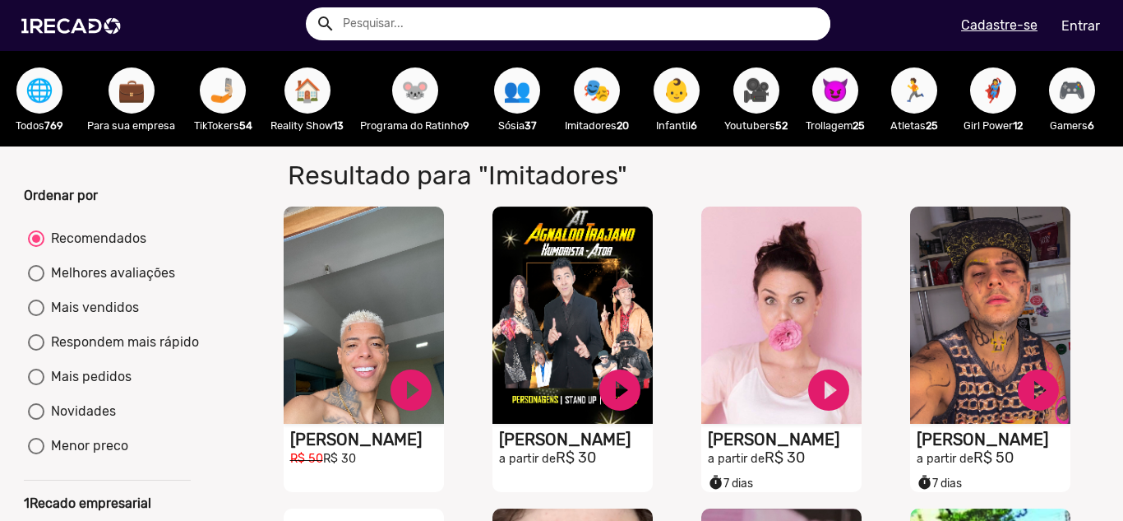
click at [676, 85] on span "👶" at bounding box center [677, 90] width 28 height 46
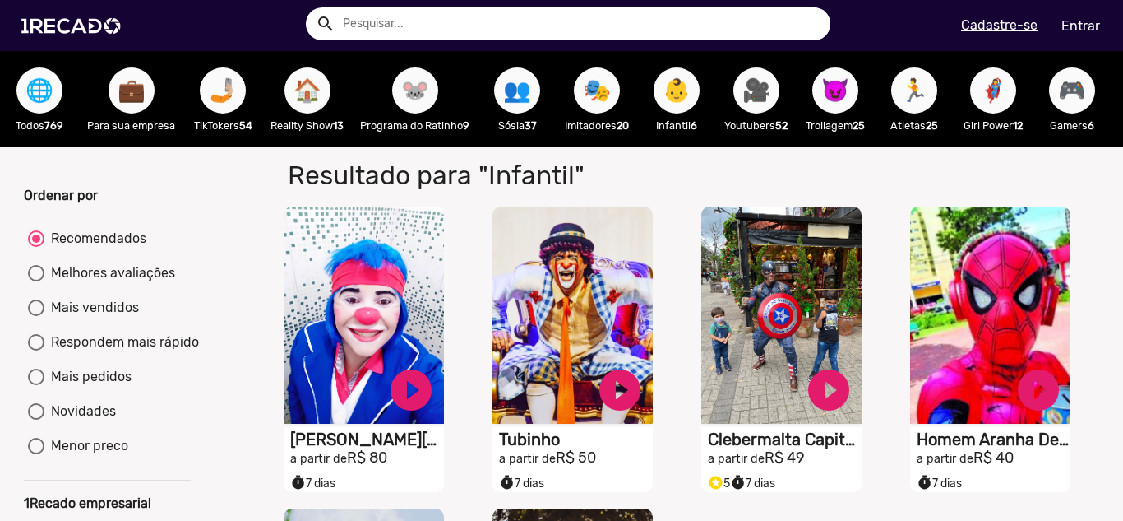
click at [743, 91] on button "🎥" at bounding box center [756, 90] width 46 height 46
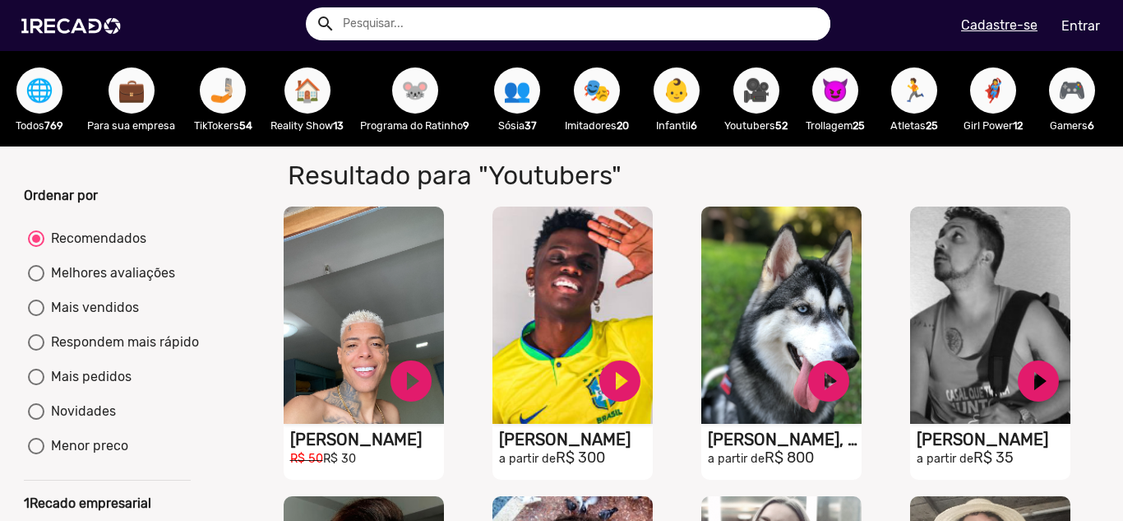
click at [717, 27] on input "text" at bounding box center [581, 23] width 500 height 33
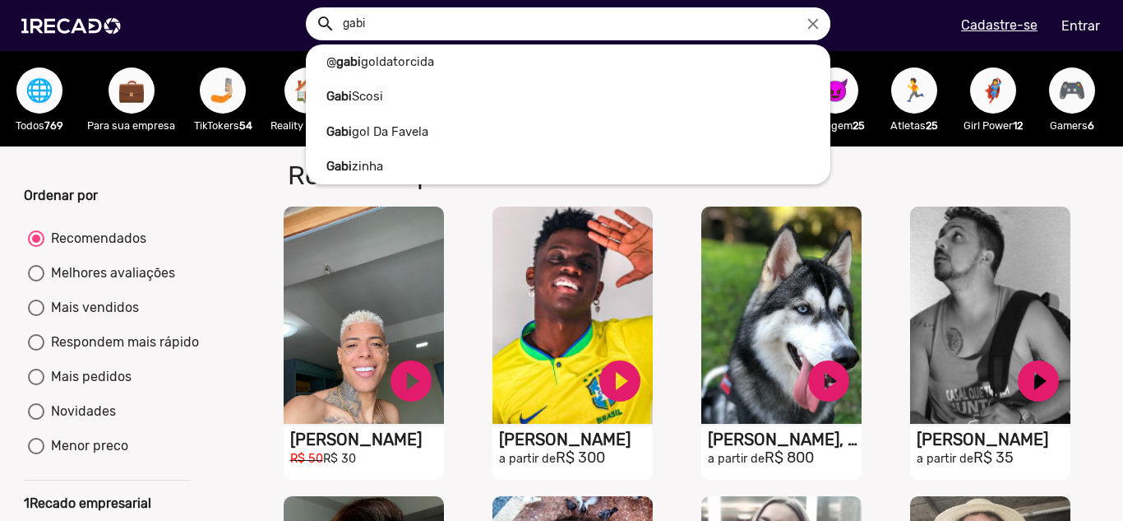
type input "gabi"
click at [310, 8] on button "search" at bounding box center [324, 22] width 29 height 29
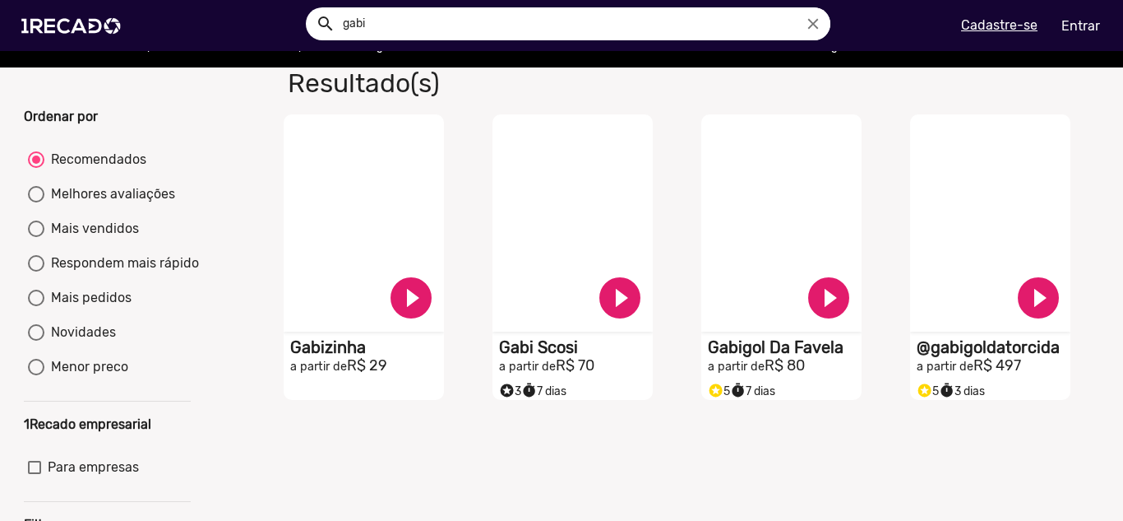
scroll to position [82, 0]
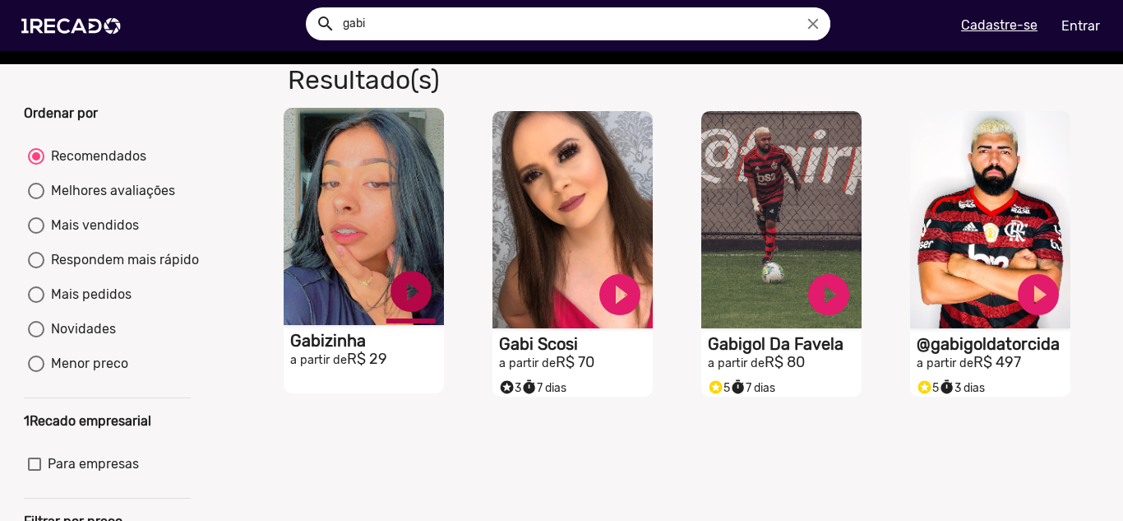
click at [405, 308] on link "play_circle_filled" at bounding box center [410, 290] width 49 height 49
